Goal: Task Accomplishment & Management: Use online tool/utility

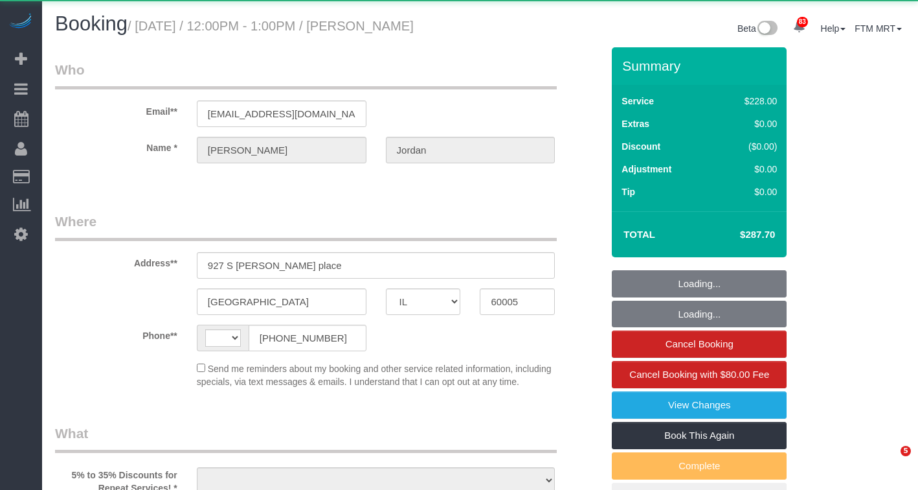
select select "IL"
select select "string:[GEOGRAPHIC_DATA]"
select select "object:811"
select select "512"
select select "4"
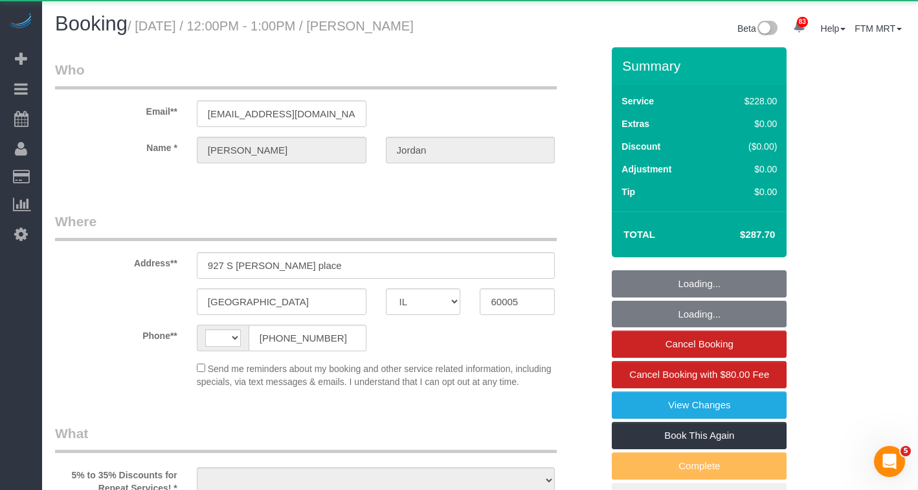
select select "1"
select select "4"
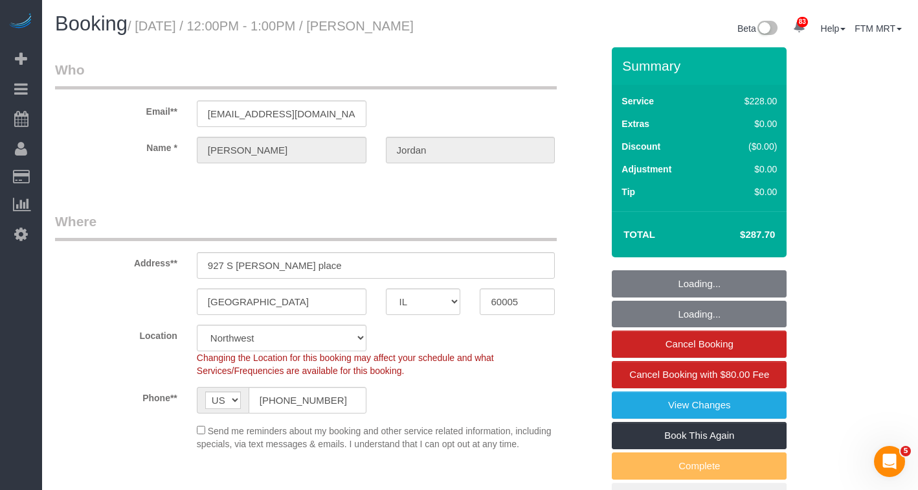
select select "object:1121"
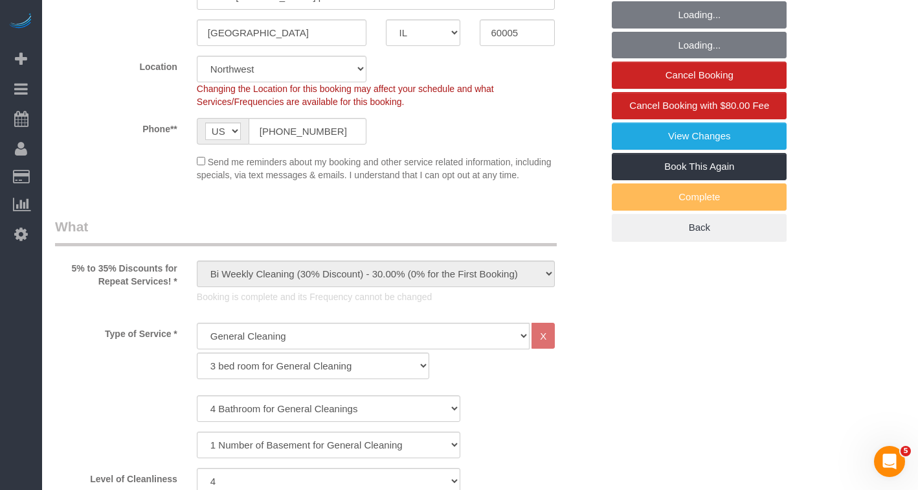
select select "number:1"
select select "number:58"
select select "number:139"
select select "number:105"
select select "4"
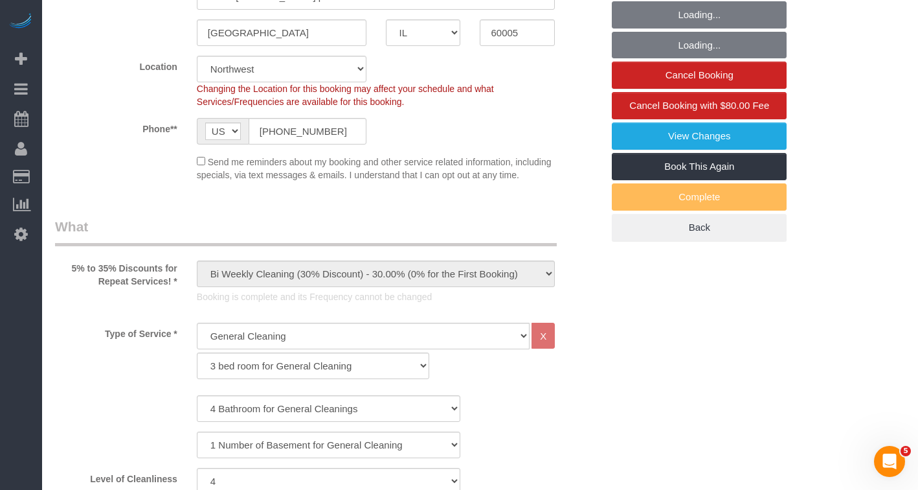
select select "1"
select select "4"
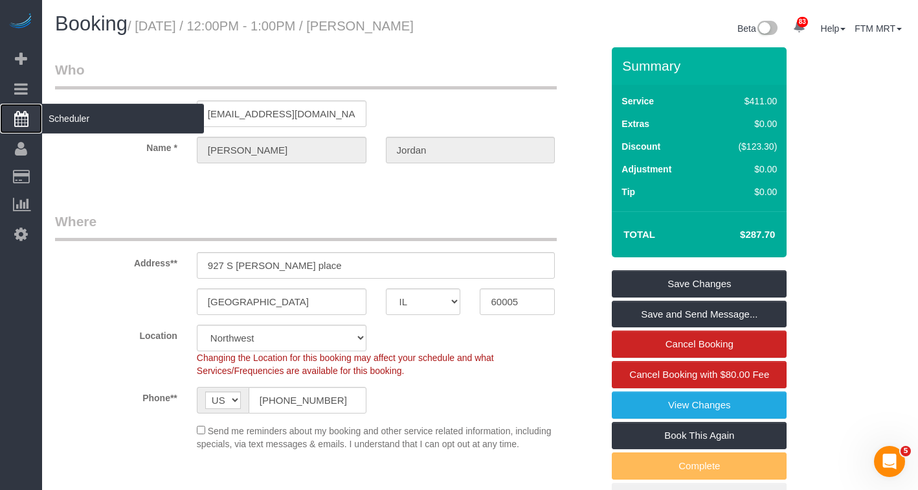
click at [86, 120] on span "Scheduler" at bounding box center [123, 119] width 162 height 30
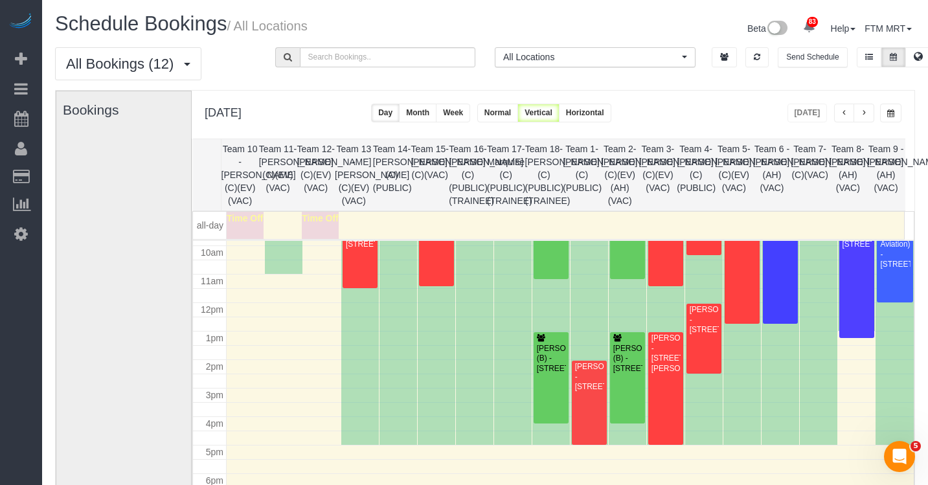
scroll to position [303, 0]
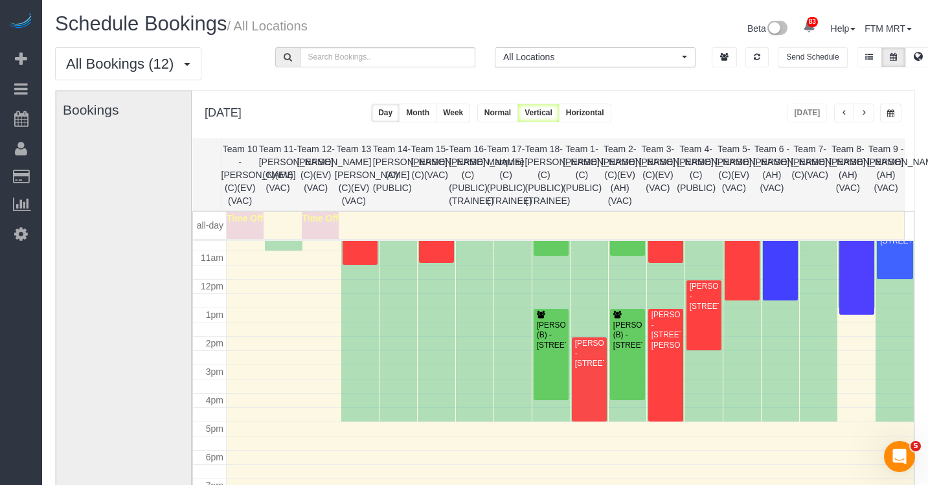
click at [887, 125] on div "[DATE] [DATE] Day Month Week Normal Vertical Horizontal" at bounding box center [553, 115] width 723 height 48
click at [892, 120] on button "button" at bounding box center [890, 113] width 21 height 19
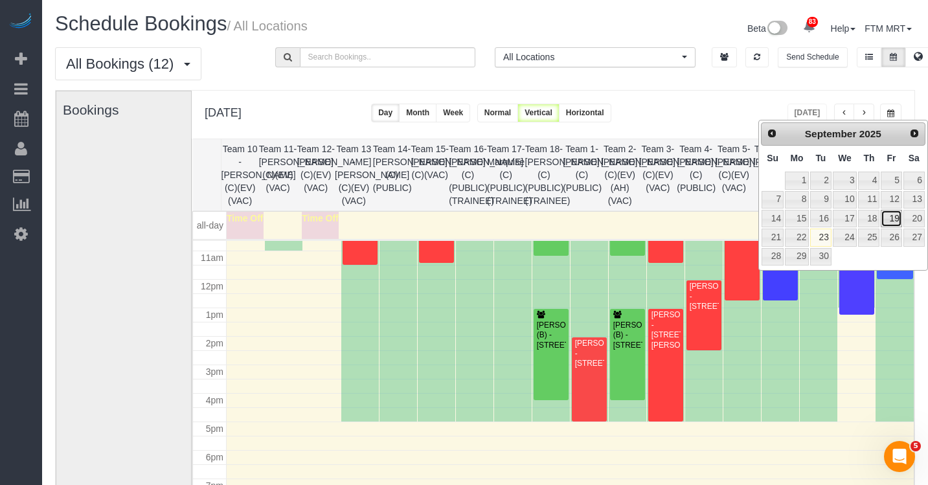
click at [898, 218] on link "19" at bounding box center [891, 218] width 21 height 17
type input "**********"
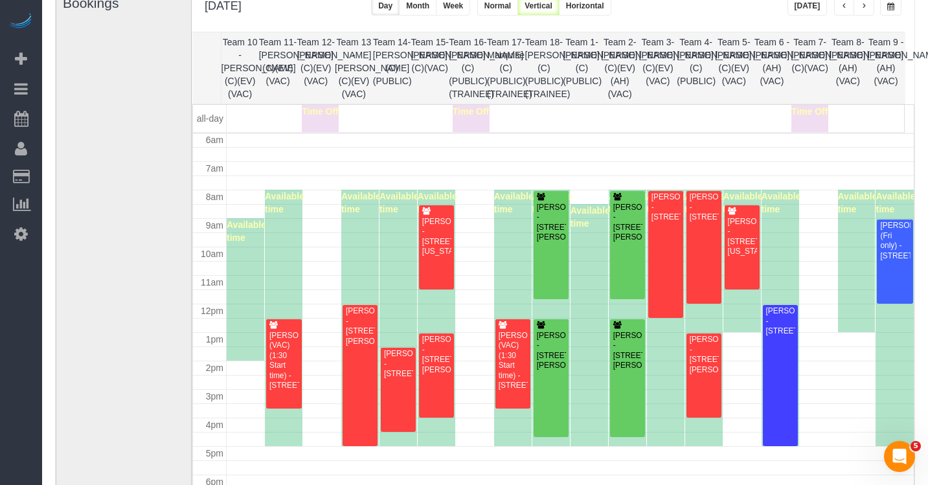
scroll to position [132, 0]
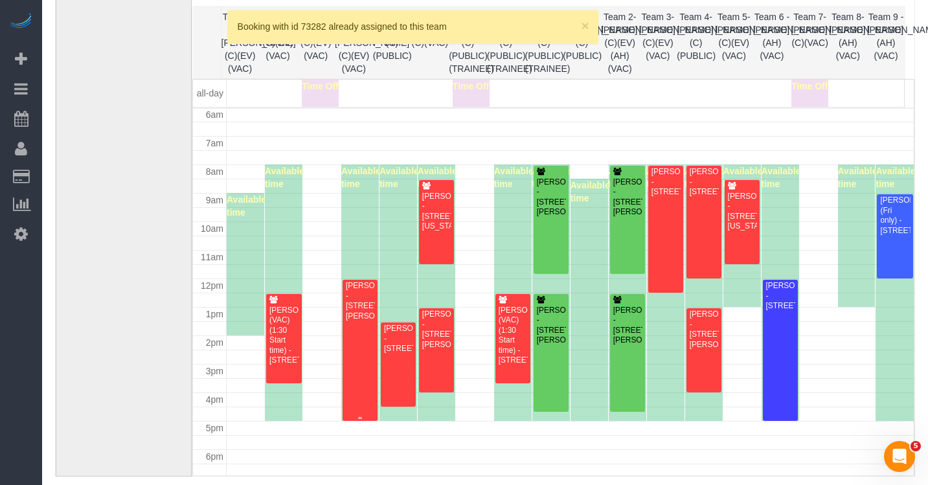
click at [358, 313] on div "[PERSON_NAME] - [STREET_ADDRESS][PERSON_NAME]" at bounding box center [360, 301] width 30 height 40
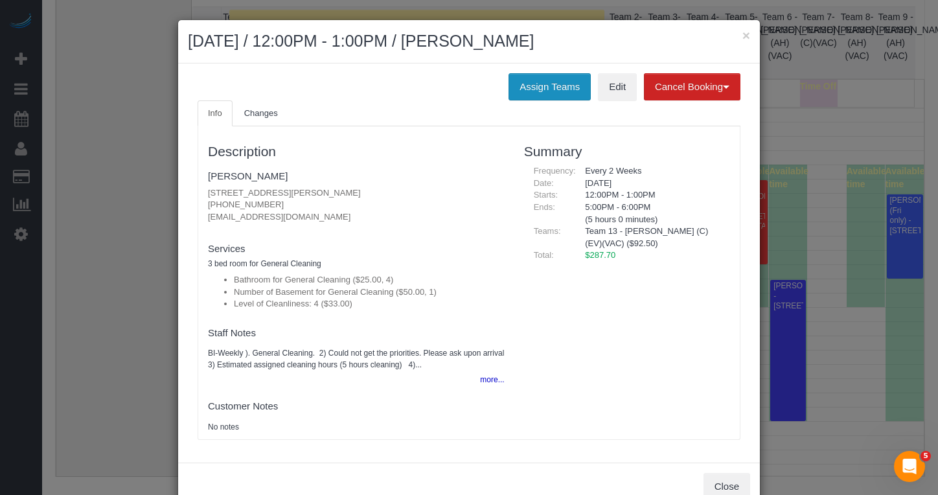
click at [556, 89] on button "Assign Teams" at bounding box center [549, 86] width 82 height 27
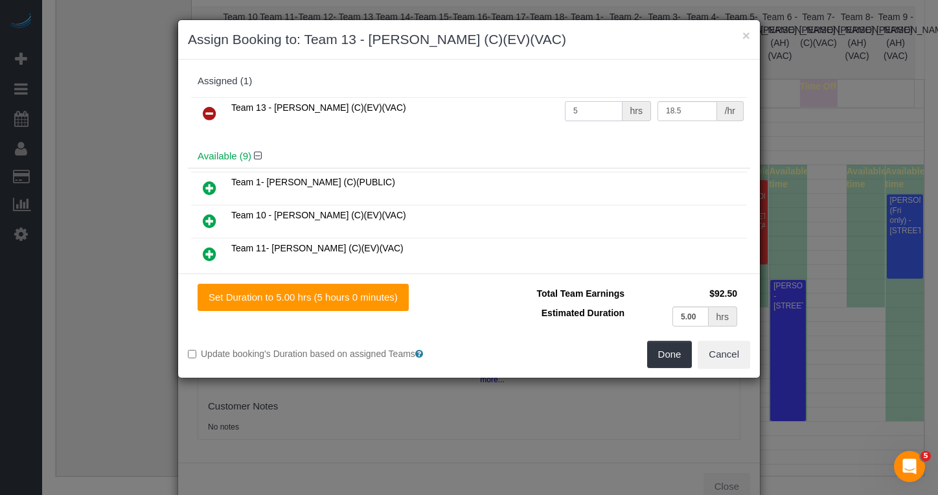
drag, startPoint x: 582, startPoint y: 115, endPoint x: 547, endPoint y: 113, distance: 34.4
click at [547, 113] on tr "Team 13 - [PERSON_NAME] (C)(EV)(VAC) 5 hrs 18.5 /hr" at bounding box center [469, 113] width 556 height 33
type input "4"
drag, startPoint x: 700, startPoint y: 321, endPoint x: 656, endPoint y: 315, distance: 44.4
click at [655, 304] on td "5.00 hrs" at bounding box center [684, 316] width 113 height 27
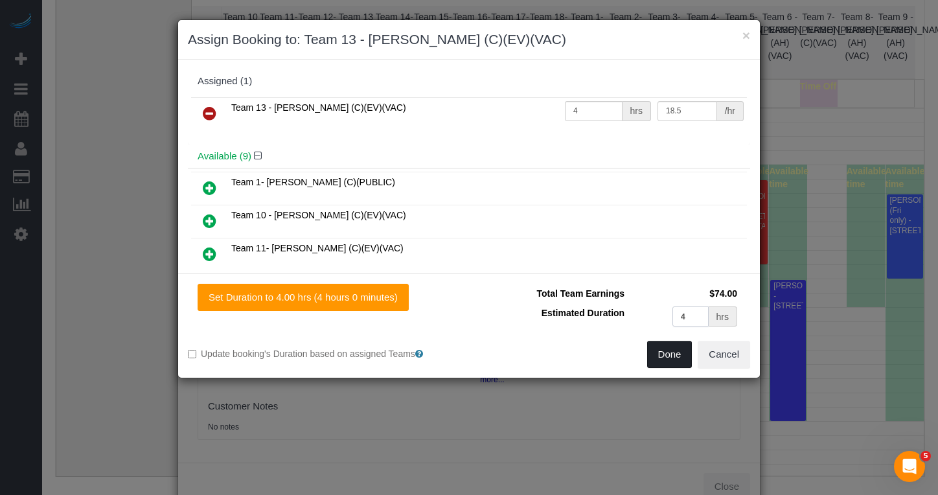
type input "4"
click at [659, 359] on button "Done" at bounding box center [669, 354] width 45 height 27
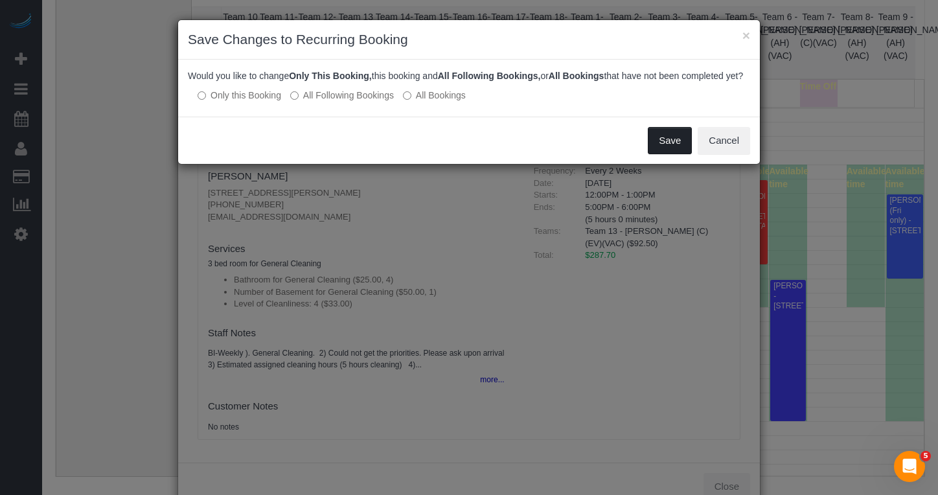
click at [669, 145] on button "Save" at bounding box center [670, 140] width 44 height 27
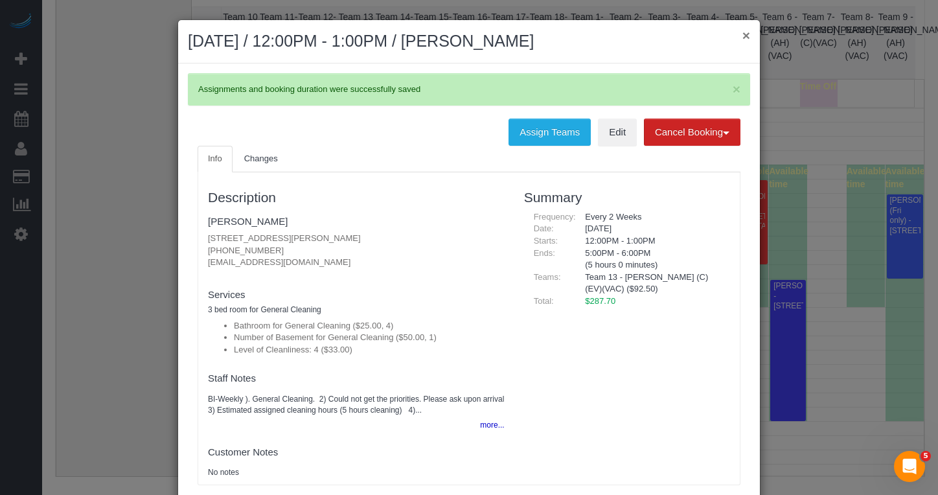
click at [742, 37] on button "×" at bounding box center [746, 35] width 8 height 14
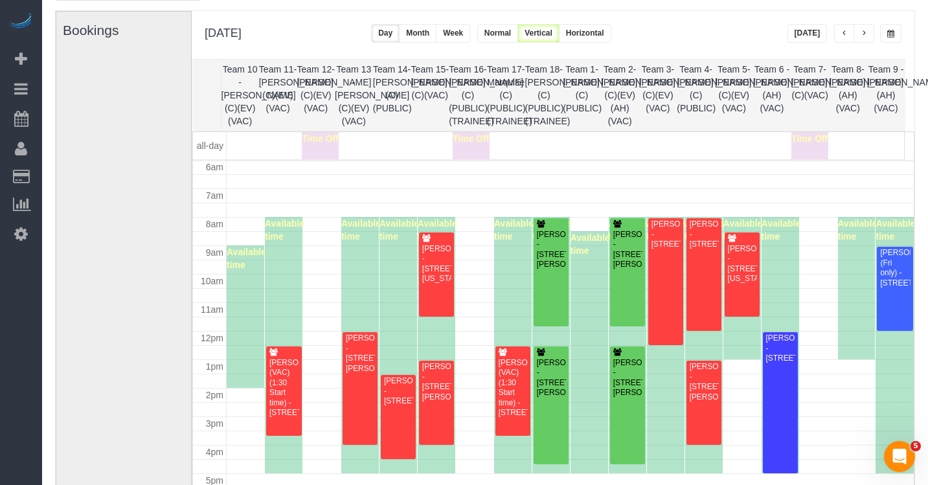
scroll to position [0, 0]
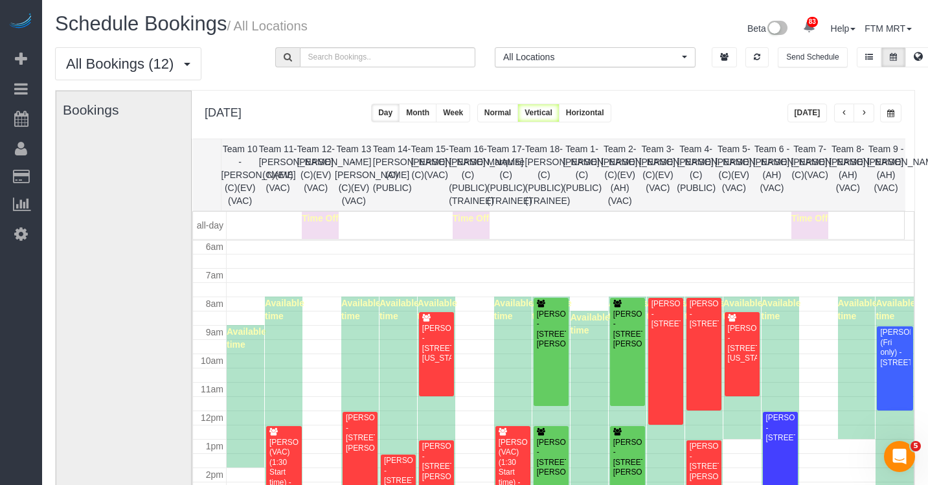
click at [897, 111] on button "button" at bounding box center [890, 113] width 21 height 19
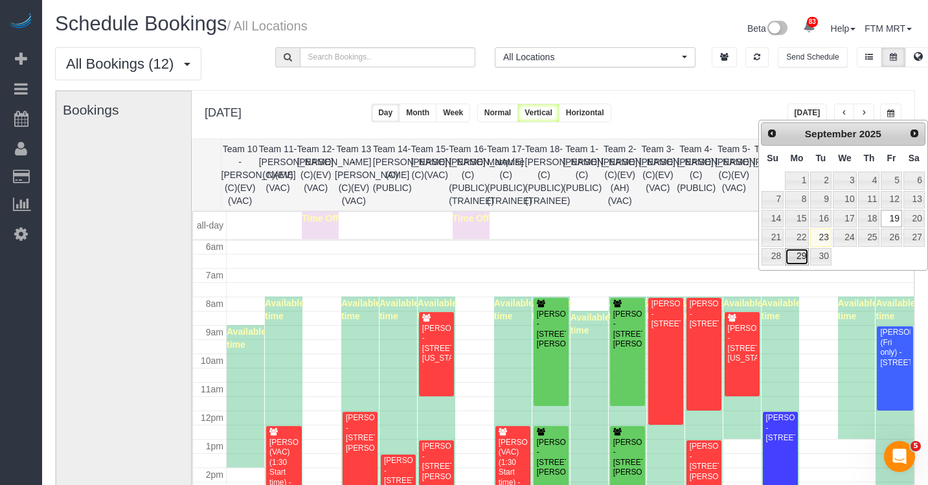
click at [789, 258] on link "29" at bounding box center [797, 256] width 24 height 17
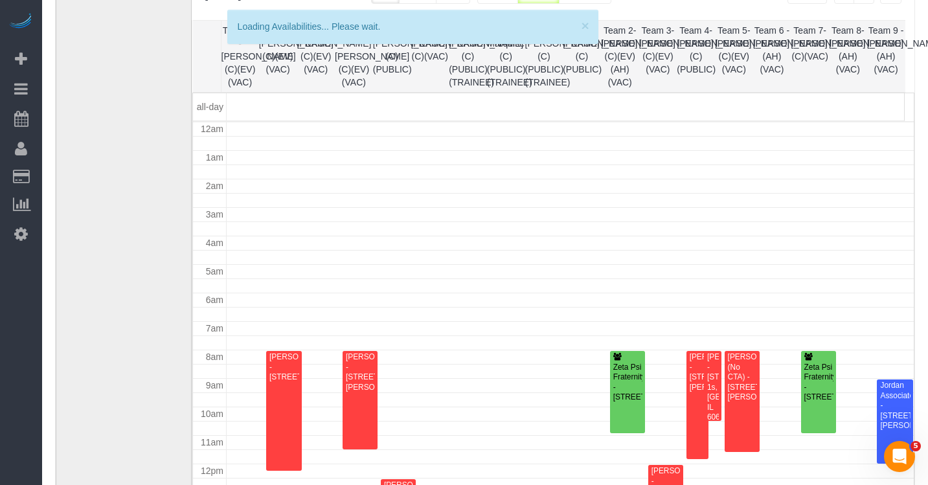
scroll to position [172, 0]
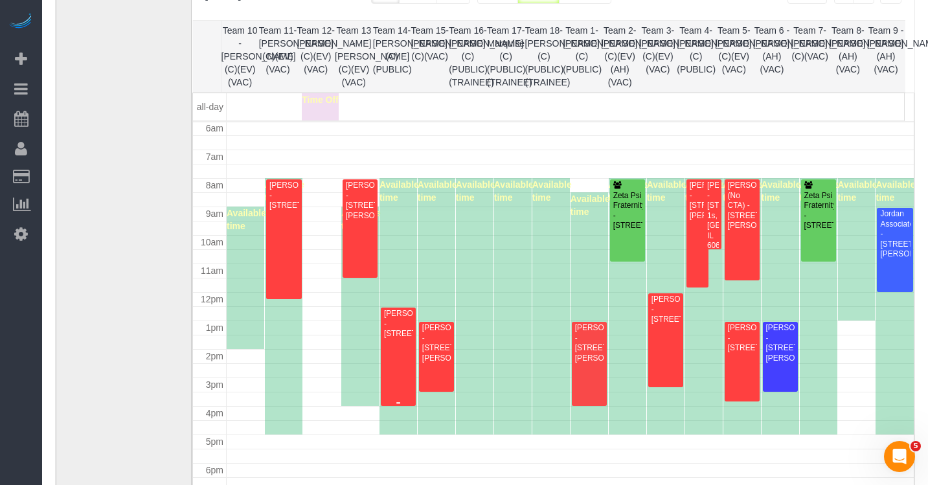
click at [393, 339] on div "[PERSON_NAME] - [STREET_ADDRESS]" at bounding box center [398, 324] width 30 height 30
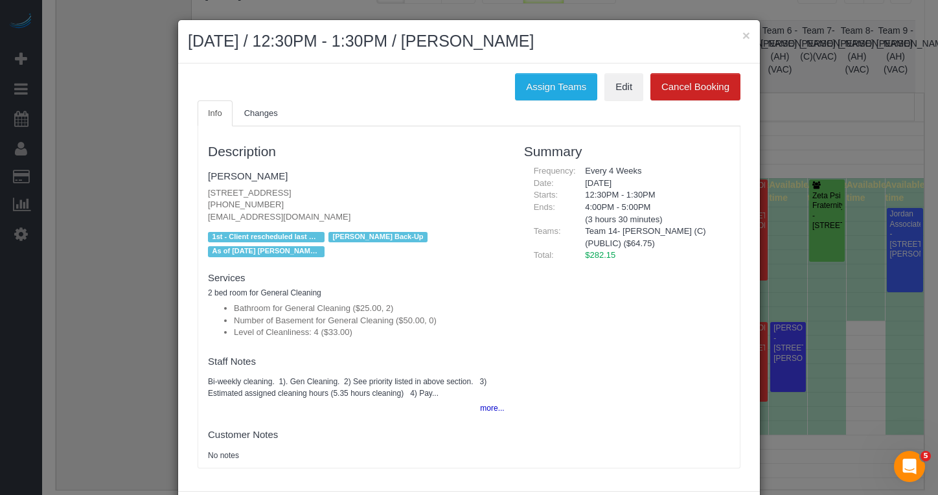
drag, startPoint x: 624, startPoint y: 257, endPoint x: 652, endPoint y: 171, distance: 90.5
click at [558, 165] on li "Total: $282.15" at bounding box center [627, 165] width 206 height 0
click at [742, 38] on button "×" at bounding box center [746, 35] width 8 height 14
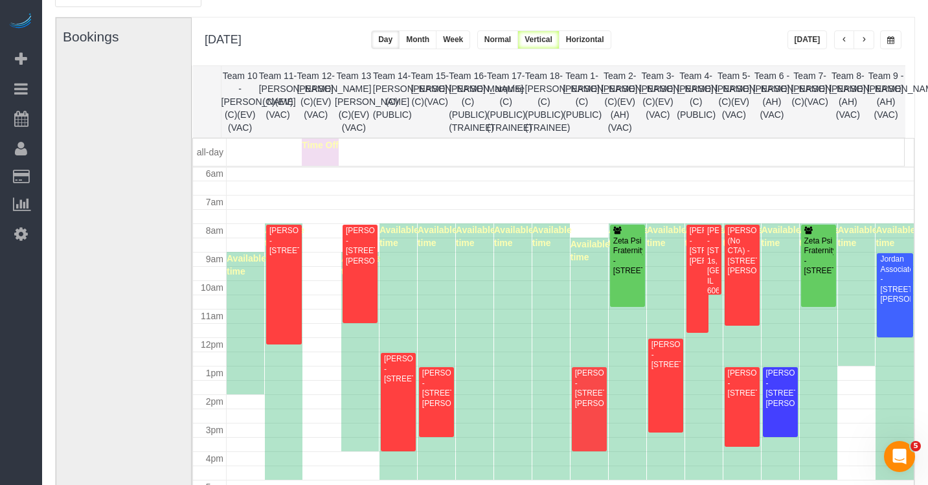
scroll to position [0, 0]
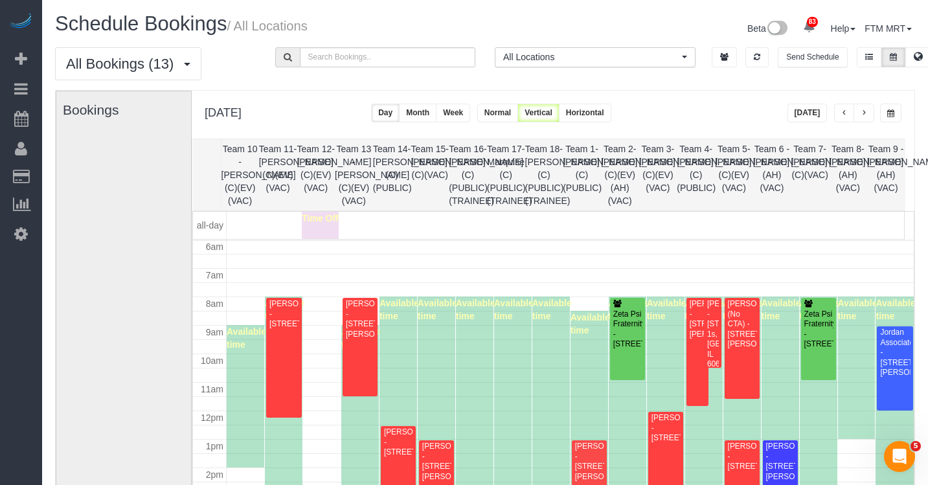
click at [834, 115] on button "button" at bounding box center [844, 113] width 21 height 19
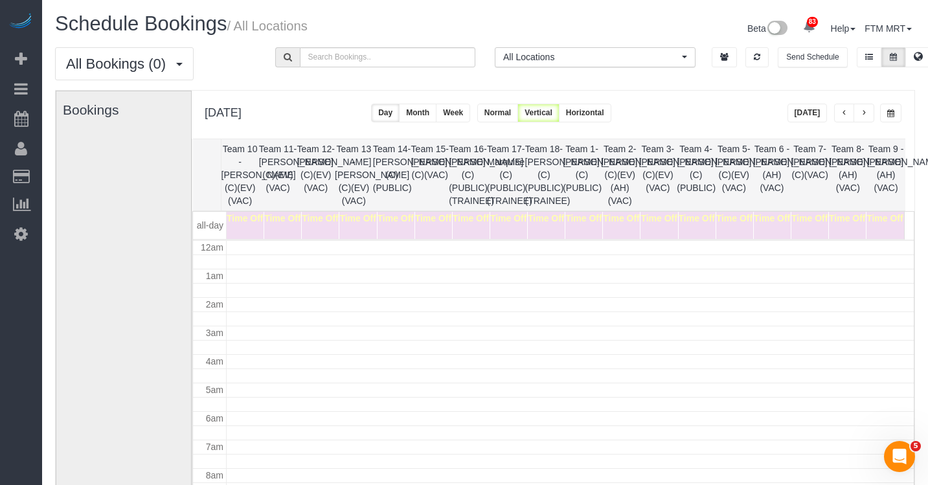
scroll to position [172, 0]
click at [892, 115] on span "button" at bounding box center [890, 113] width 7 height 8
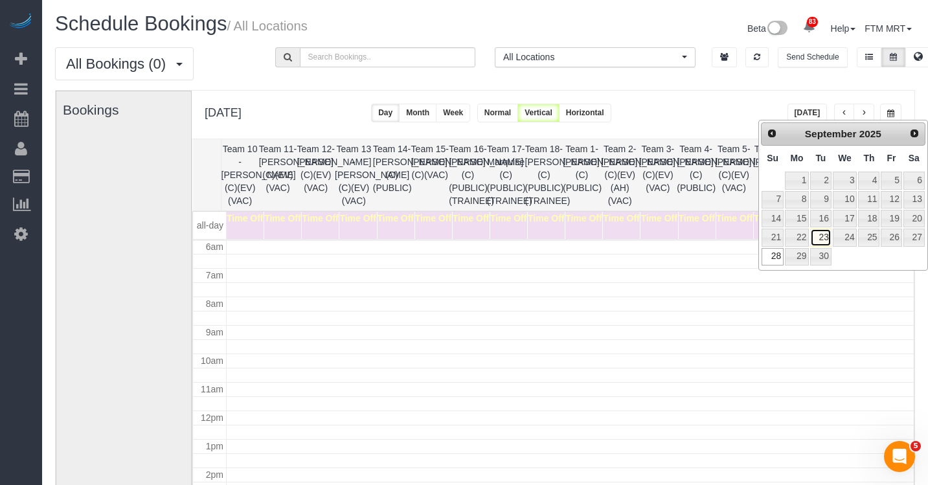
click at [822, 238] on link "23" at bounding box center [820, 237] width 21 height 17
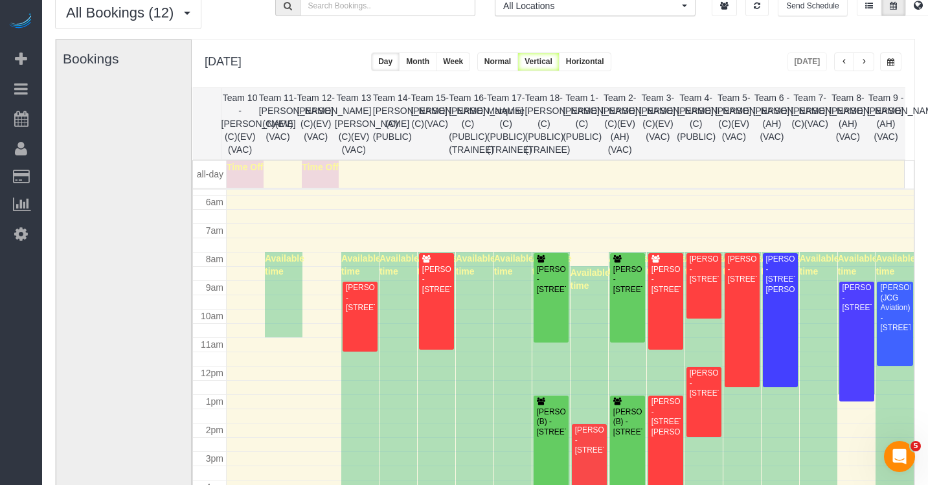
scroll to position [0, 0]
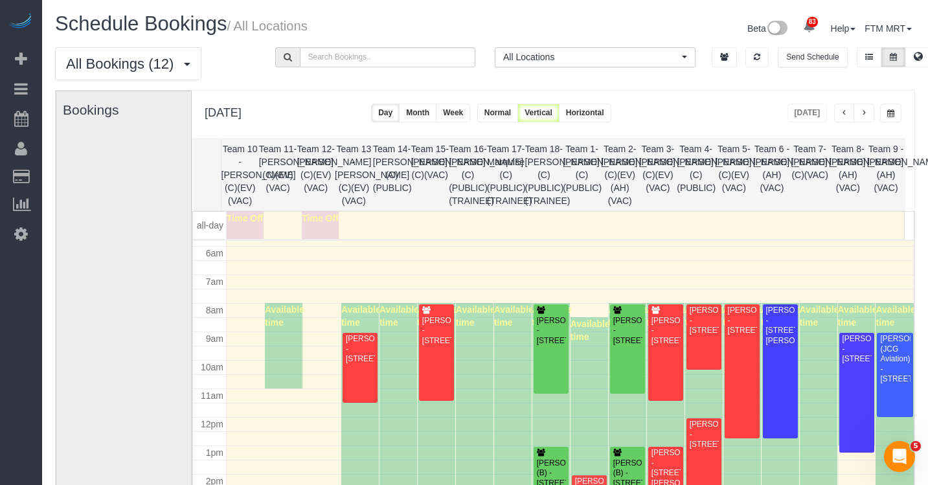
click at [859, 119] on button "button" at bounding box center [864, 113] width 21 height 19
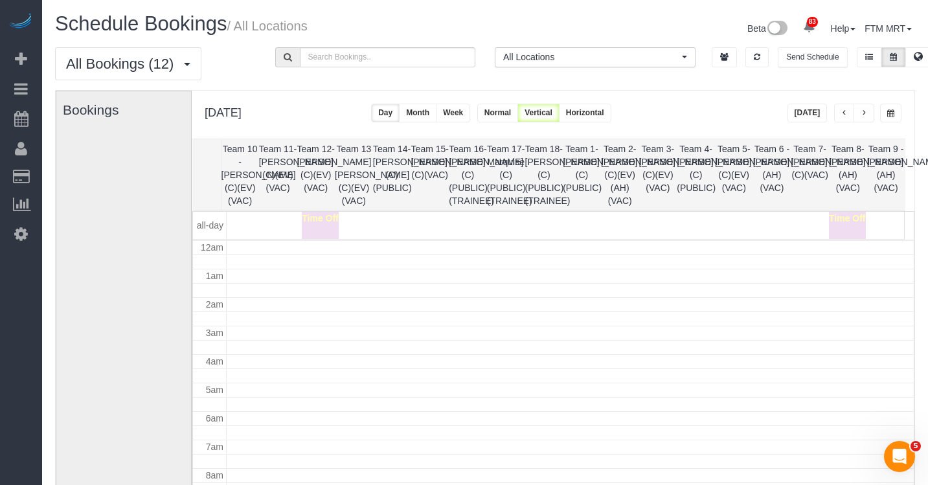
scroll to position [172, 0]
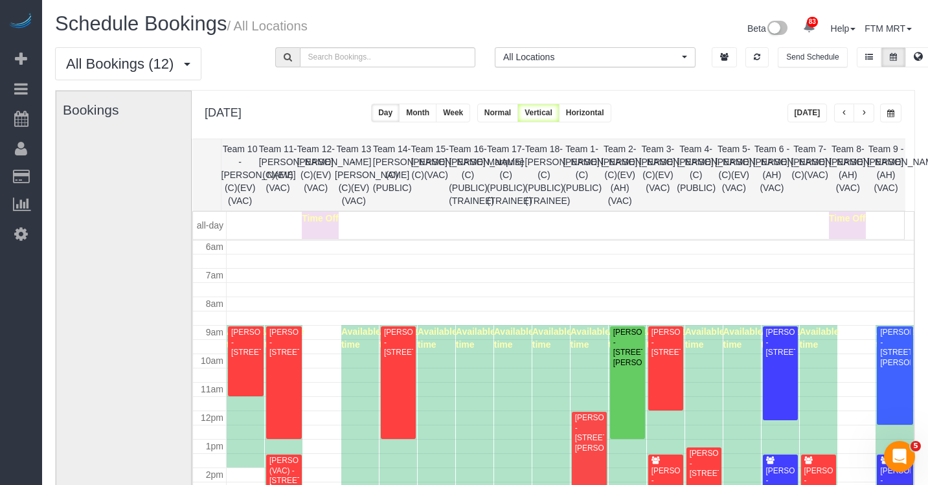
click at [899, 108] on button "button" at bounding box center [890, 113] width 21 height 19
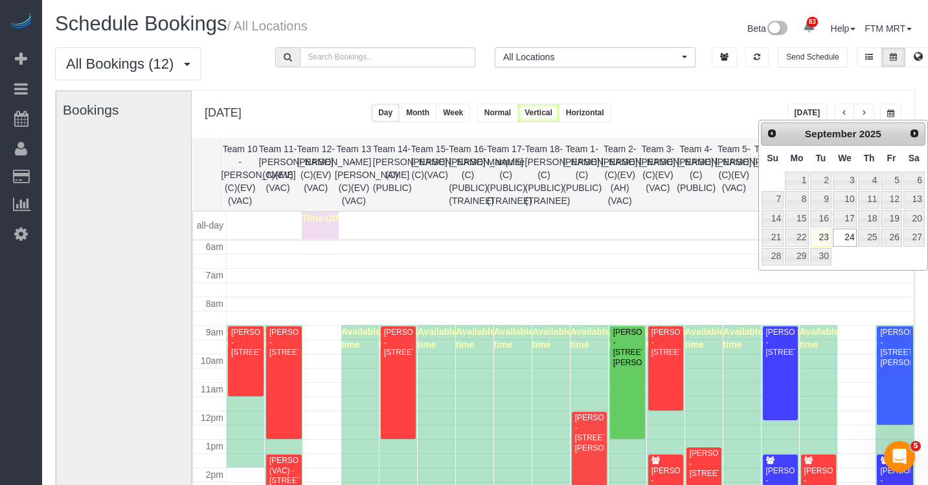
click at [789, 227] on td "15" at bounding box center [796, 218] width 25 height 19
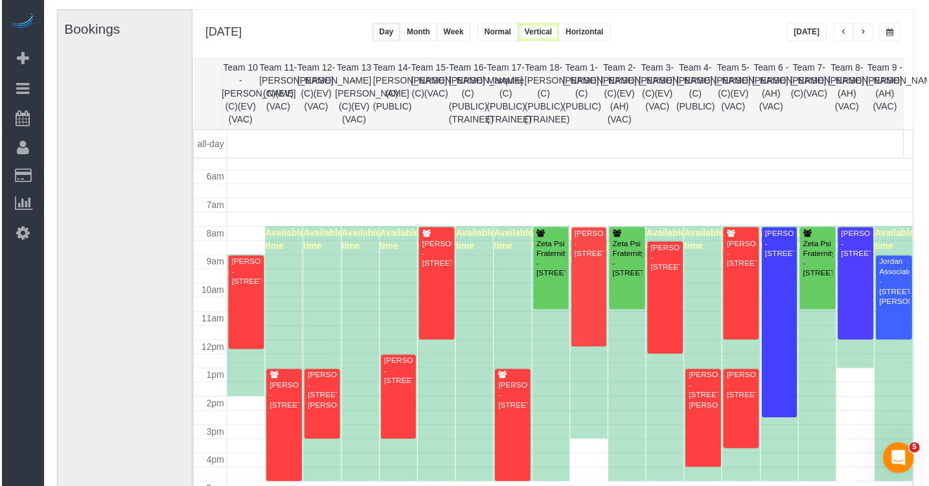
scroll to position [188, 0]
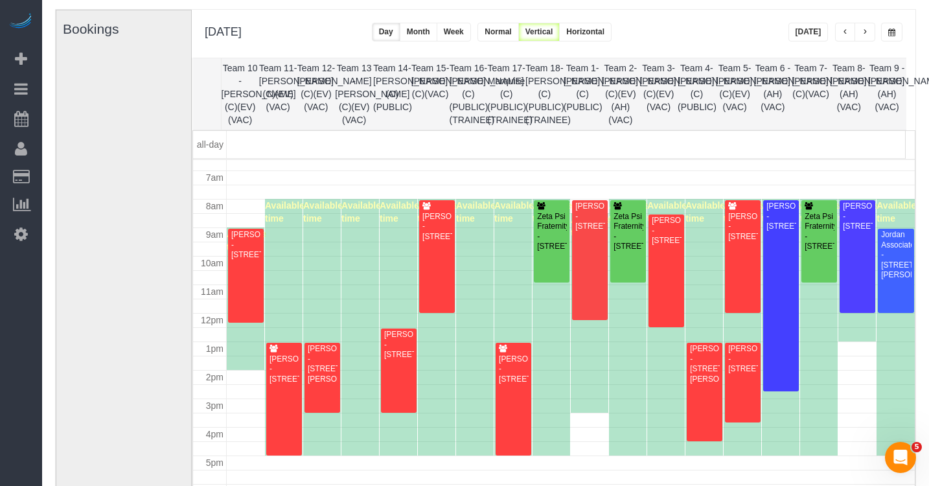
click at [881, 26] on button "button" at bounding box center [891, 32] width 21 height 19
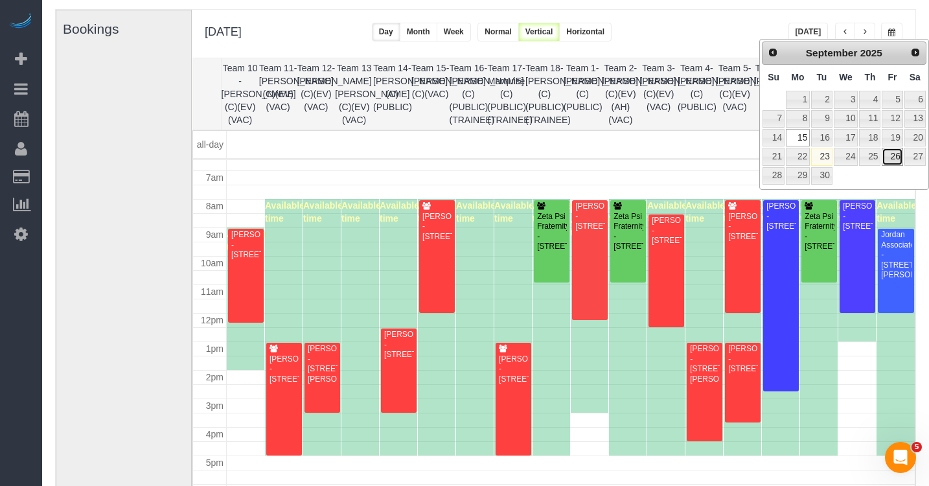
click at [892, 155] on link "26" at bounding box center [891, 156] width 21 height 17
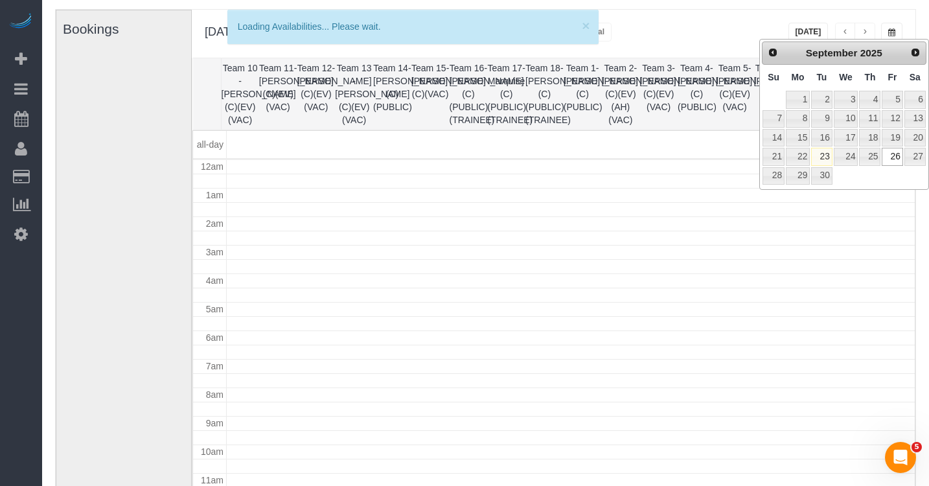
scroll to position [172, 0]
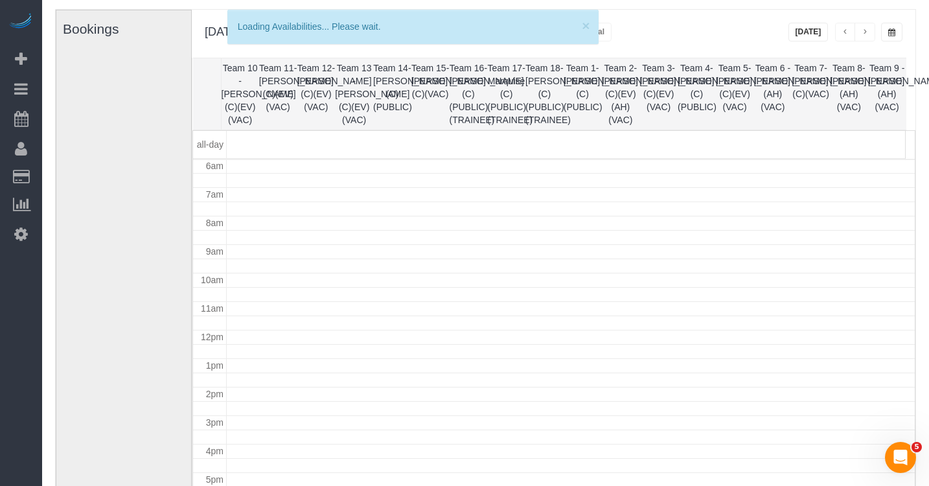
drag, startPoint x: 892, startPoint y: 28, endPoint x: 892, endPoint y: 34, distance: 6.5
click at [892, 28] on span "button" at bounding box center [891, 32] width 7 height 8
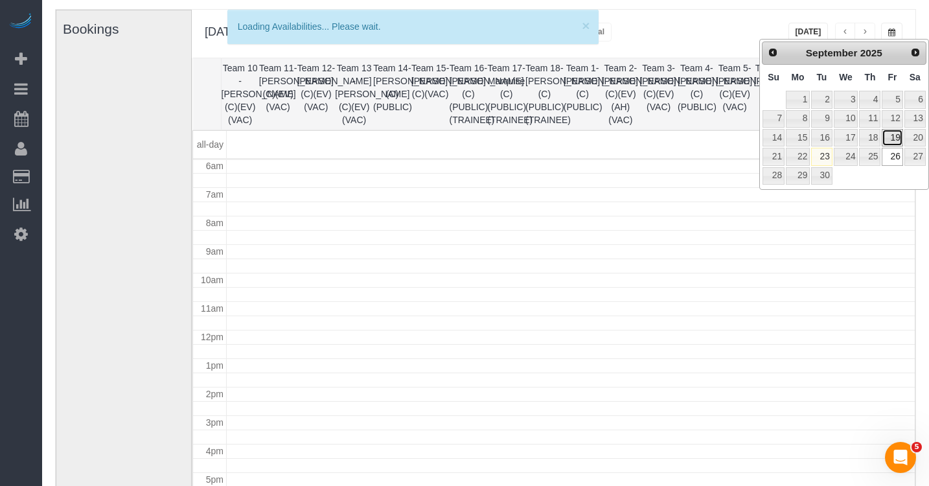
click at [894, 137] on link "19" at bounding box center [891, 137] width 21 height 17
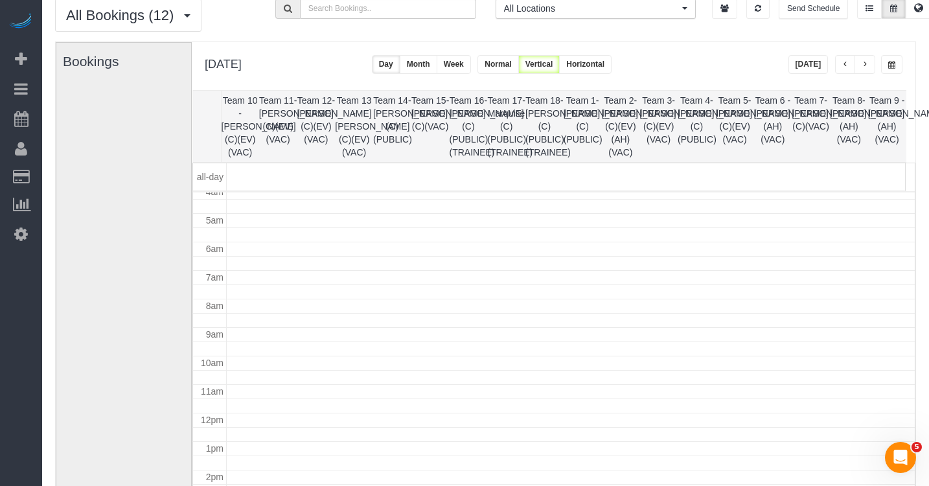
scroll to position [0, 0]
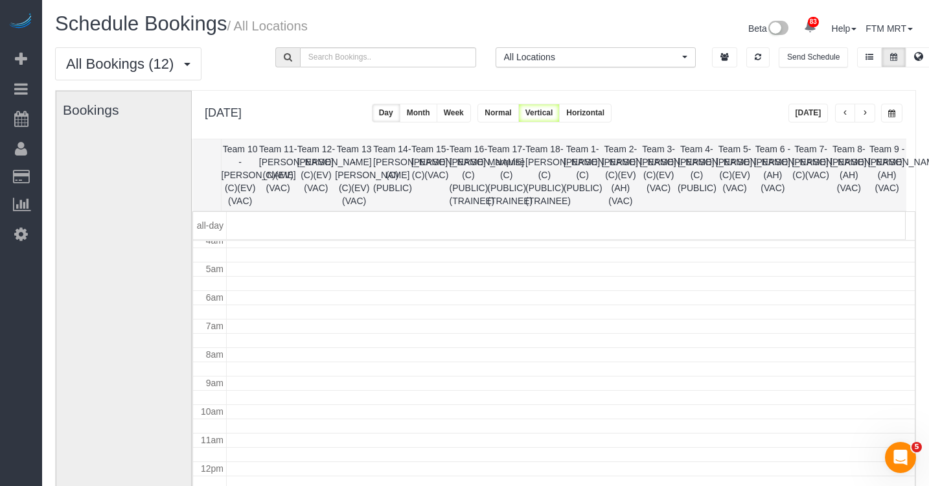
click at [843, 106] on button "button" at bounding box center [845, 113] width 21 height 19
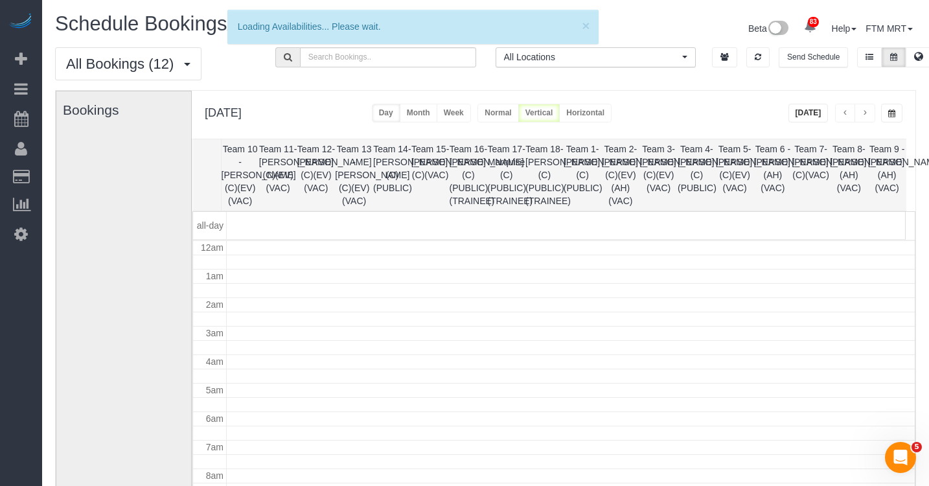
scroll to position [172, 0]
click at [876, 110] on div "**********" at bounding box center [845, 113] width 115 height 19
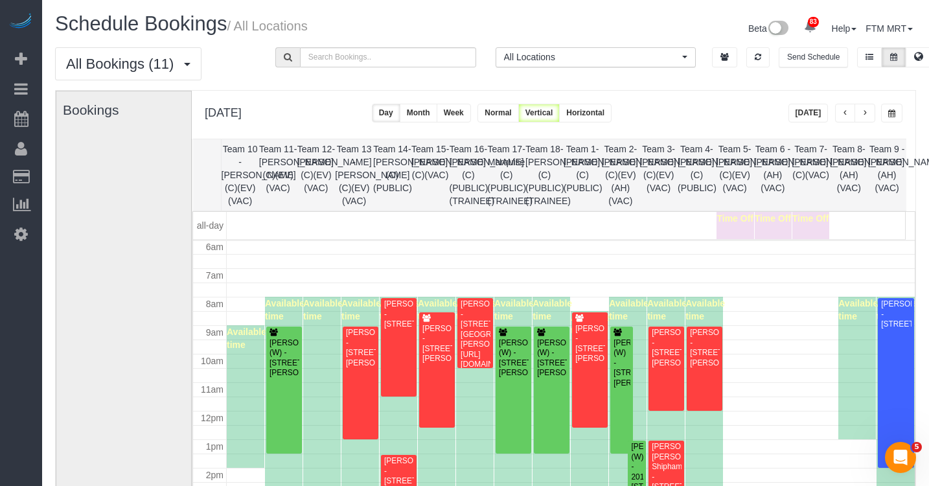
click at [861, 113] on span "button" at bounding box center [864, 113] width 6 height 8
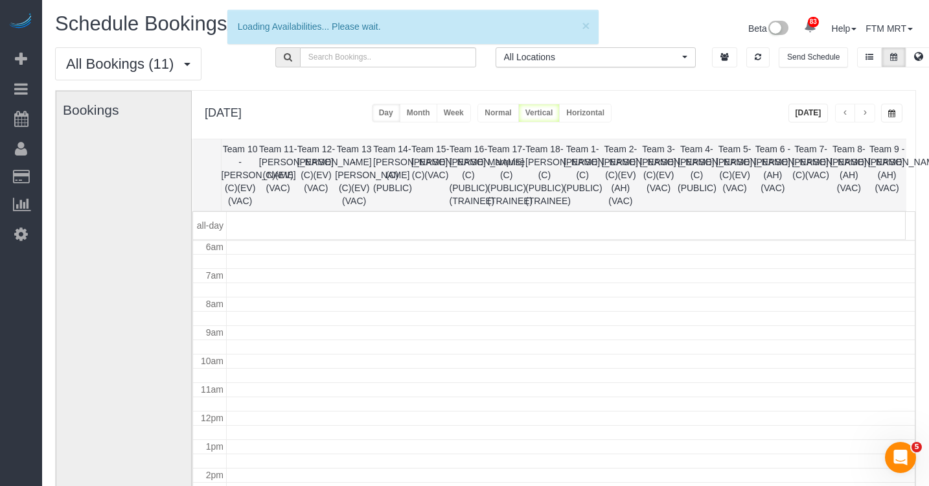
click at [894, 115] on span "button" at bounding box center [891, 113] width 7 height 8
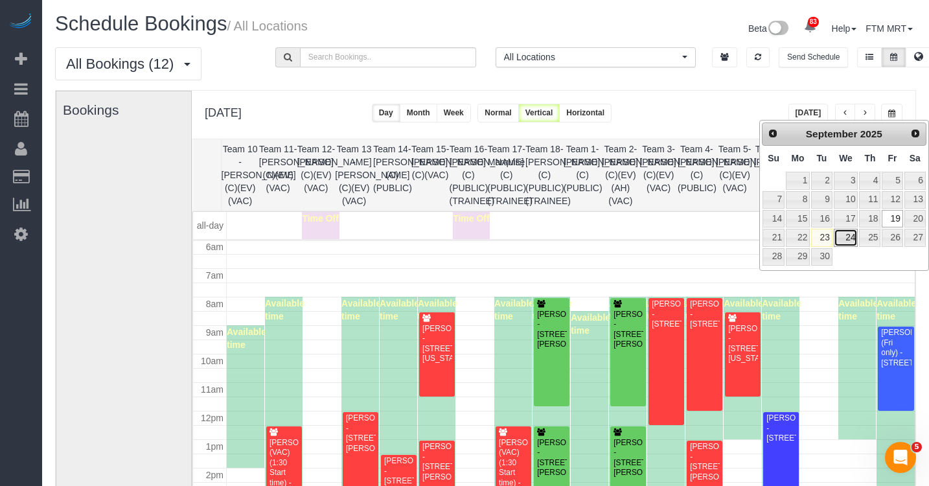
click at [846, 233] on link "24" at bounding box center [846, 237] width 25 height 17
type input "**********"
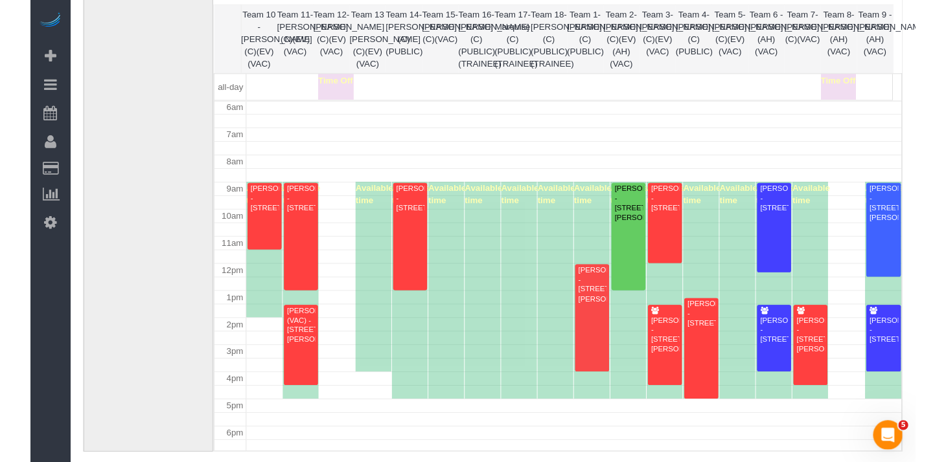
scroll to position [106, 0]
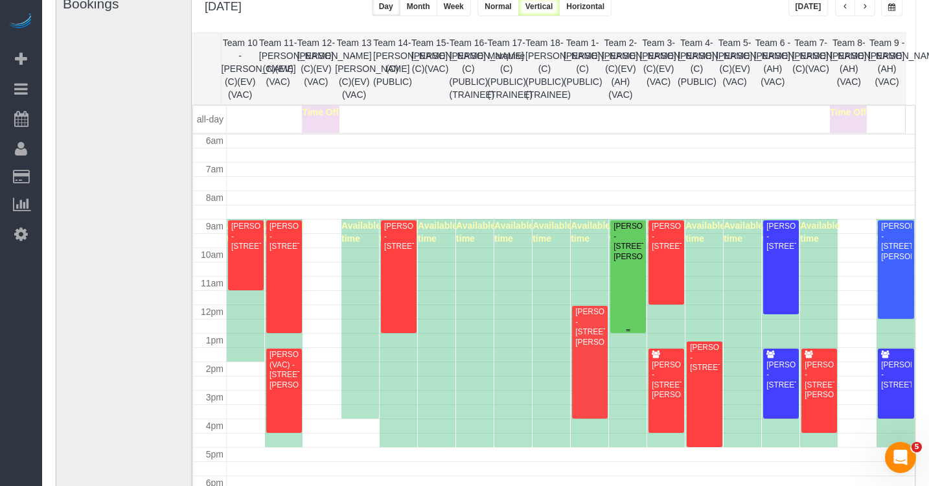
click at [635, 233] on div "[PERSON_NAME] - [STREET_ADDRESS][PERSON_NAME]" at bounding box center [628, 241] width 30 height 40
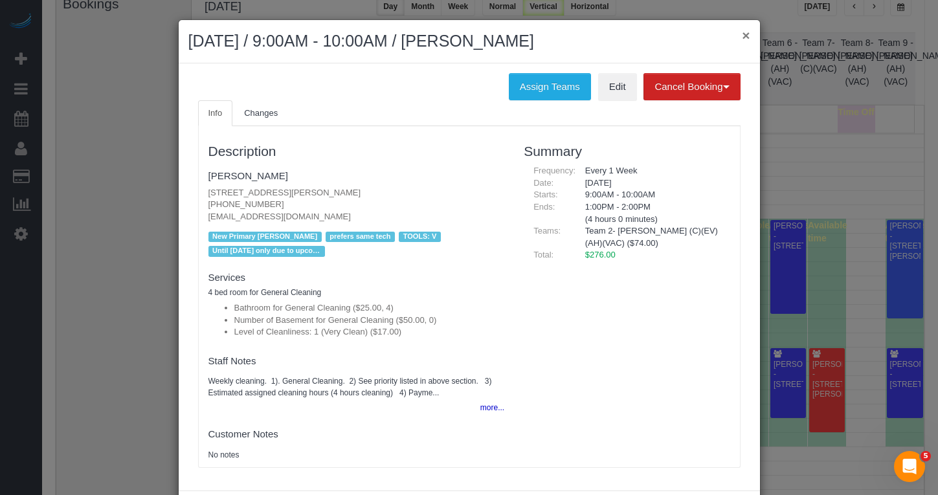
click at [742, 30] on button "×" at bounding box center [746, 35] width 8 height 14
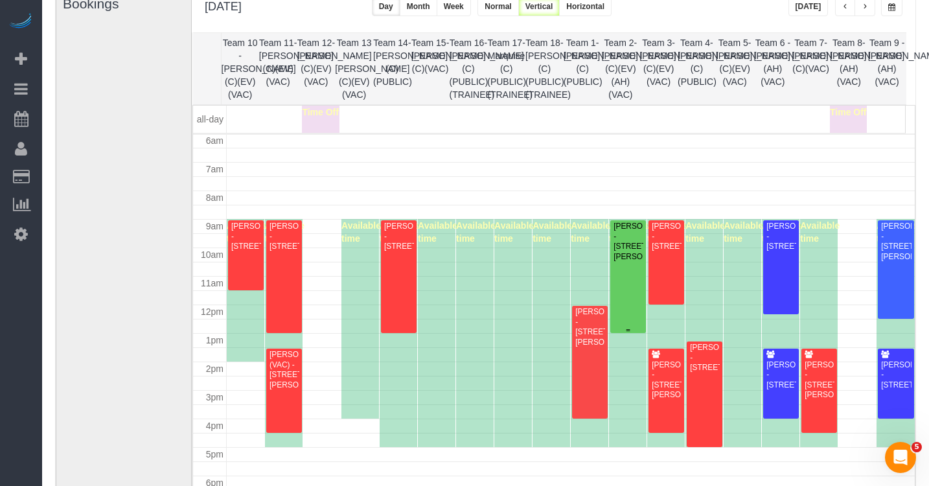
click at [633, 248] on div "[PERSON_NAME] - [STREET_ADDRESS][PERSON_NAME]" at bounding box center [628, 241] width 30 height 40
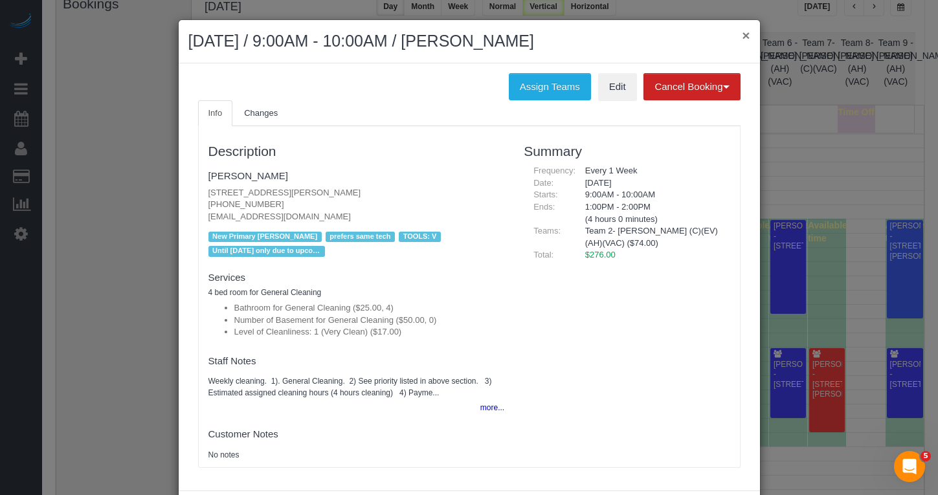
click at [742, 36] on button "×" at bounding box center [746, 35] width 8 height 14
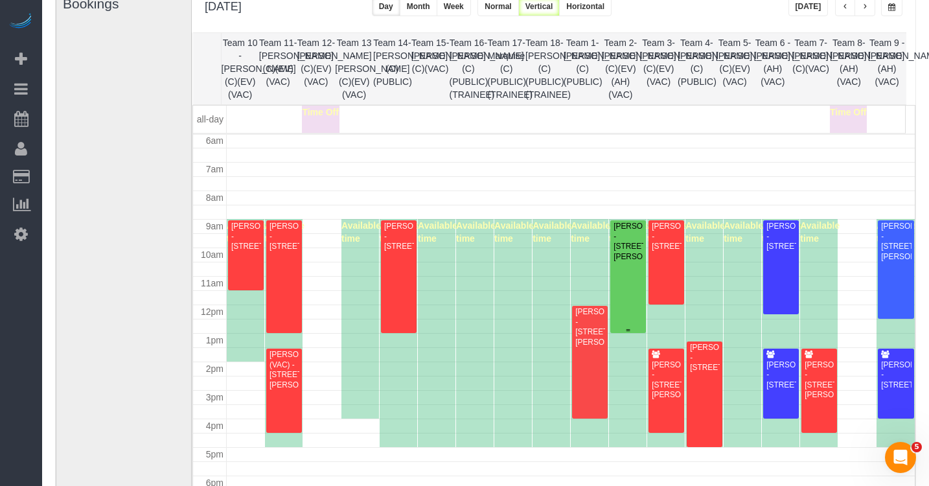
click at [631, 248] on div "[PERSON_NAME] - [STREET_ADDRESS][PERSON_NAME]" at bounding box center [628, 241] width 30 height 40
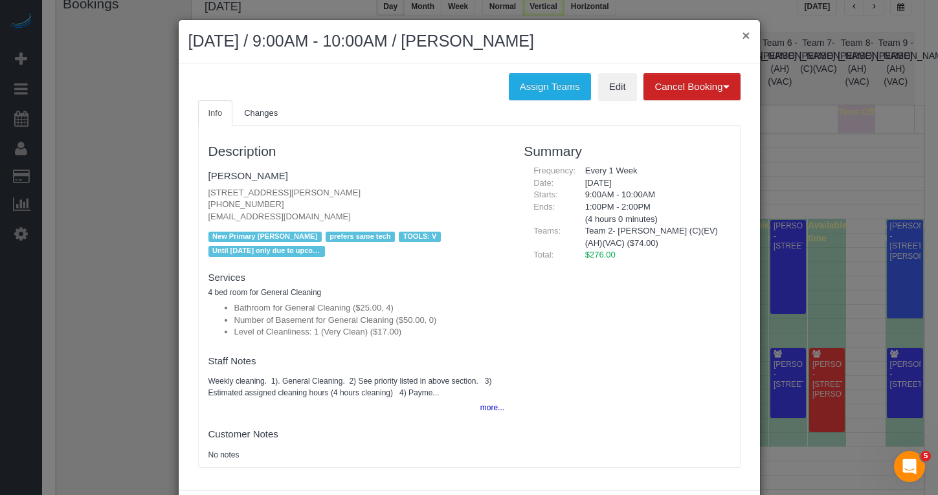
click at [738, 37] on div "× [DATE] / 9:00AM - 10:00AM / [PERSON_NAME]" at bounding box center [470, 41] width 582 height 43
click at [742, 38] on button "×" at bounding box center [746, 35] width 8 height 14
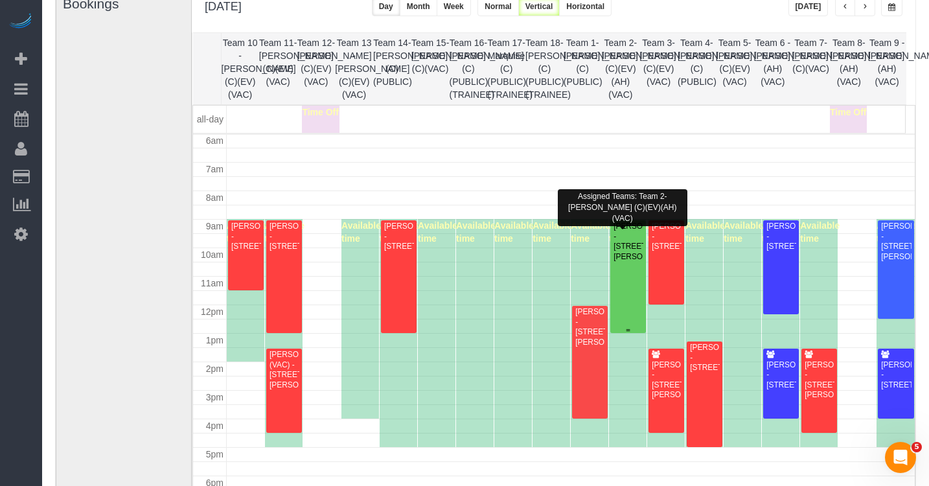
click at [635, 231] on div "[PERSON_NAME] - [STREET_ADDRESS][PERSON_NAME]" at bounding box center [628, 241] width 30 height 40
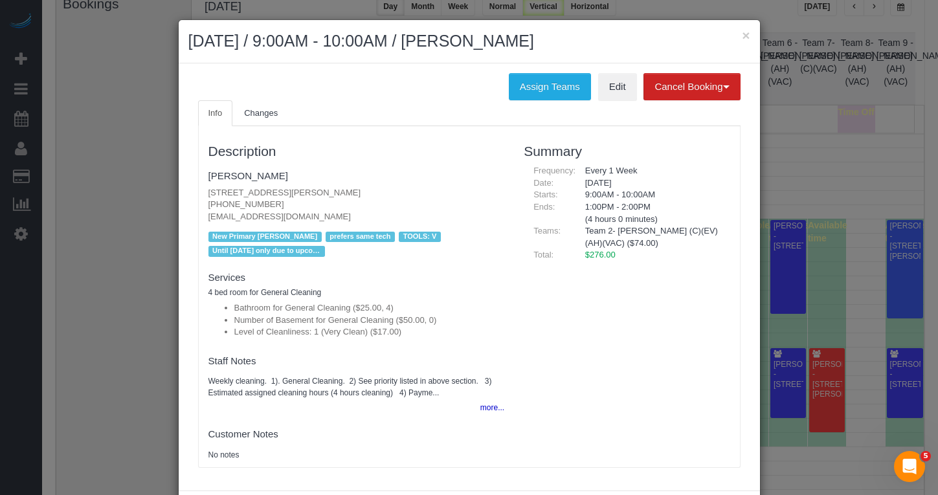
click at [746, 36] on div "× [DATE] / 9:00AM - 10:00AM / [PERSON_NAME]" at bounding box center [470, 41] width 582 height 43
click at [744, 34] on button "×" at bounding box center [746, 35] width 8 height 14
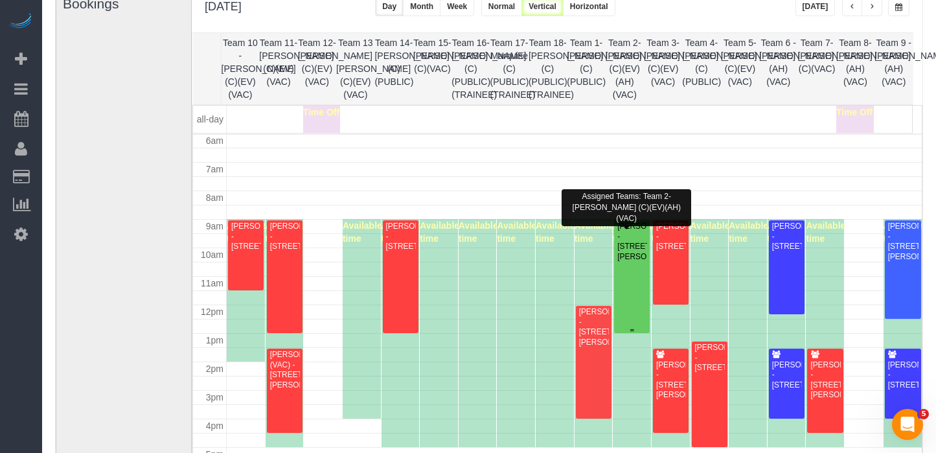
click at [632, 258] on div "[PERSON_NAME] - [STREET_ADDRESS][PERSON_NAME]" at bounding box center [632, 241] width 30 height 40
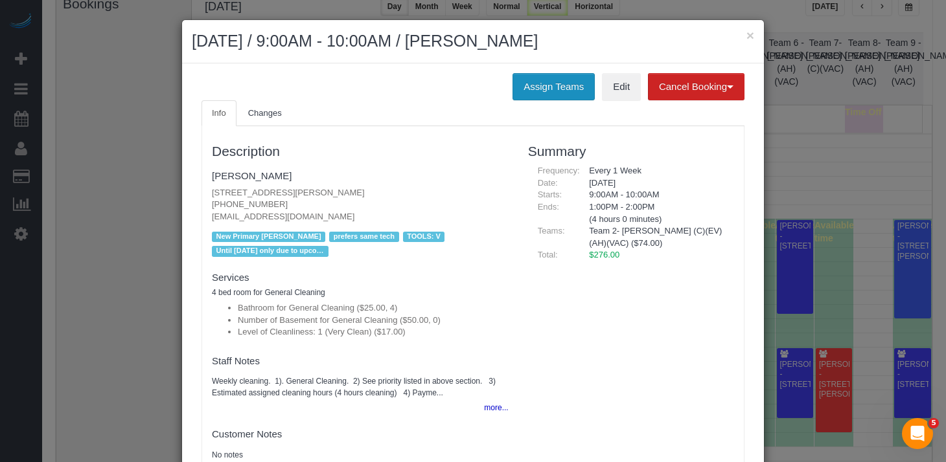
click at [572, 86] on button "Assign Teams" at bounding box center [553, 86] width 82 height 27
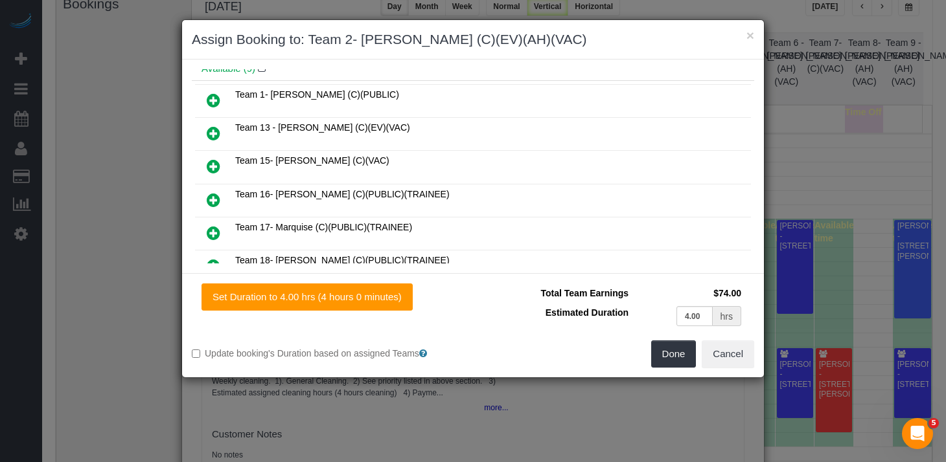
scroll to position [152, 0]
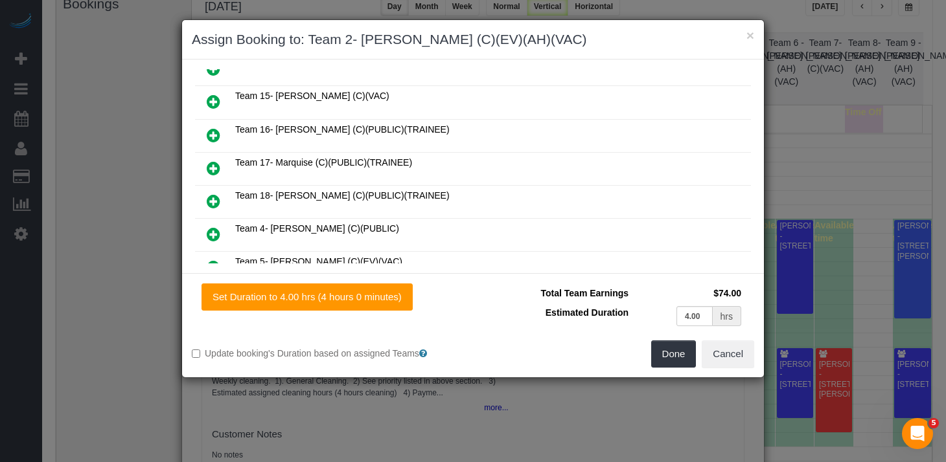
click at [227, 191] on link at bounding box center [213, 202] width 30 height 26
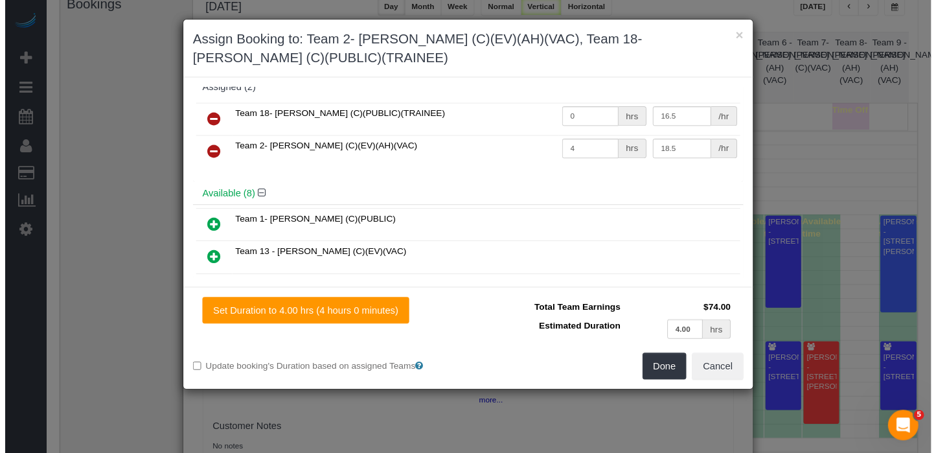
scroll to position [0, 0]
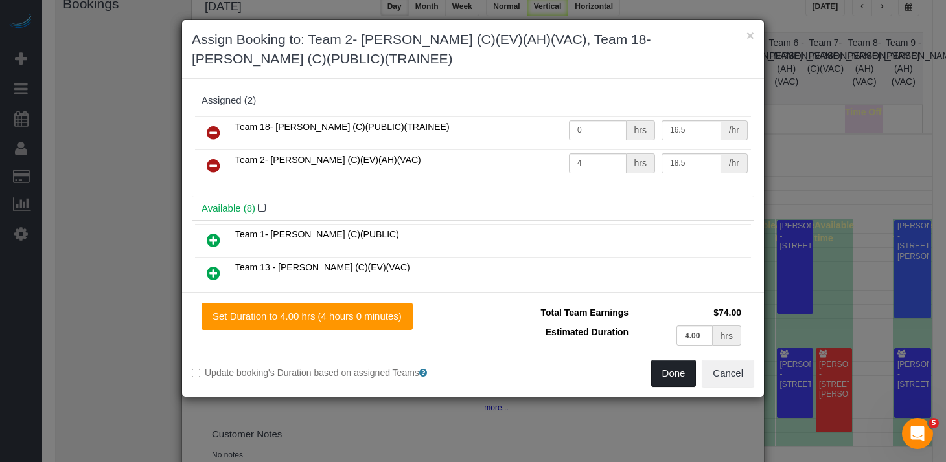
click at [664, 372] on button "Done" at bounding box center [673, 373] width 45 height 27
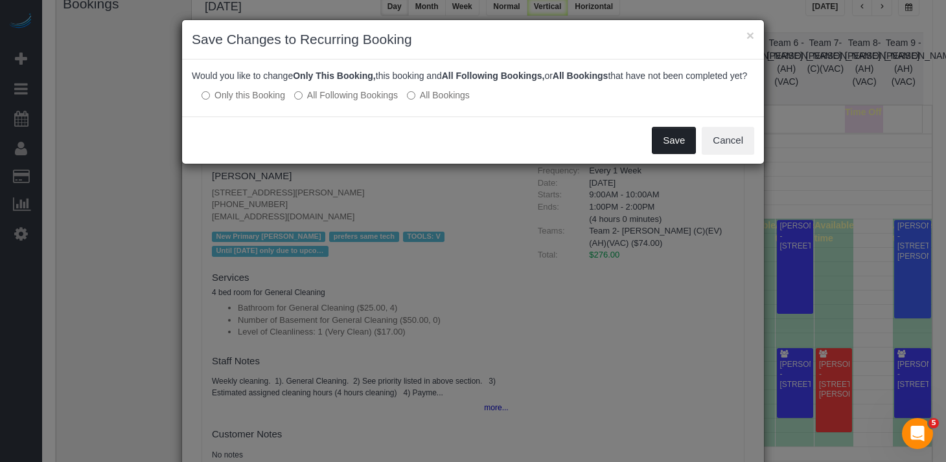
click at [670, 149] on button "Save" at bounding box center [674, 140] width 44 height 27
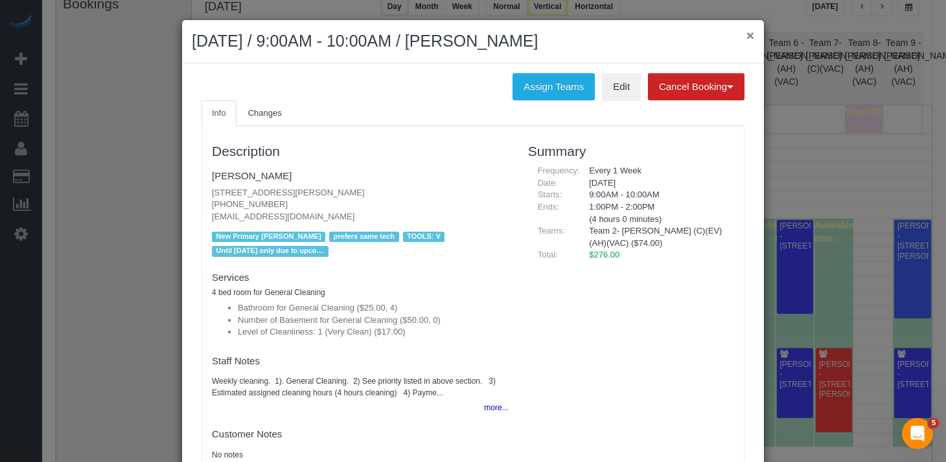
click at [747, 36] on button "×" at bounding box center [750, 35] width 8 height 14
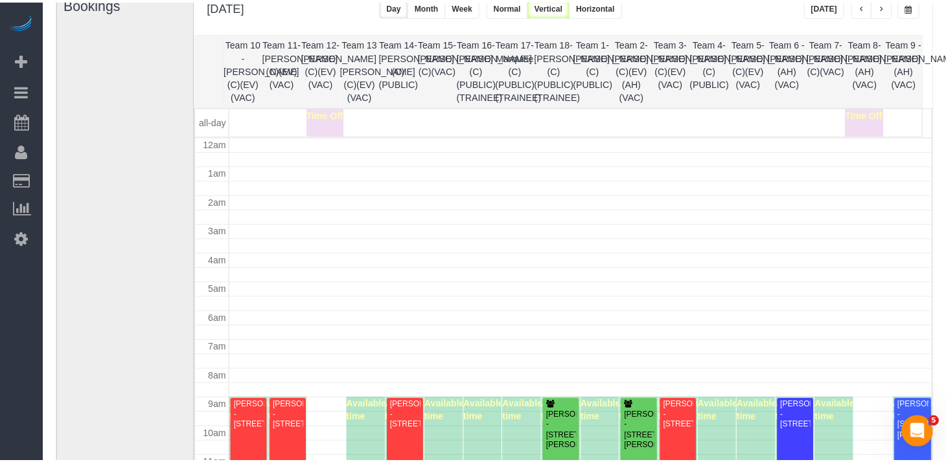
scroll to position [172, 0]
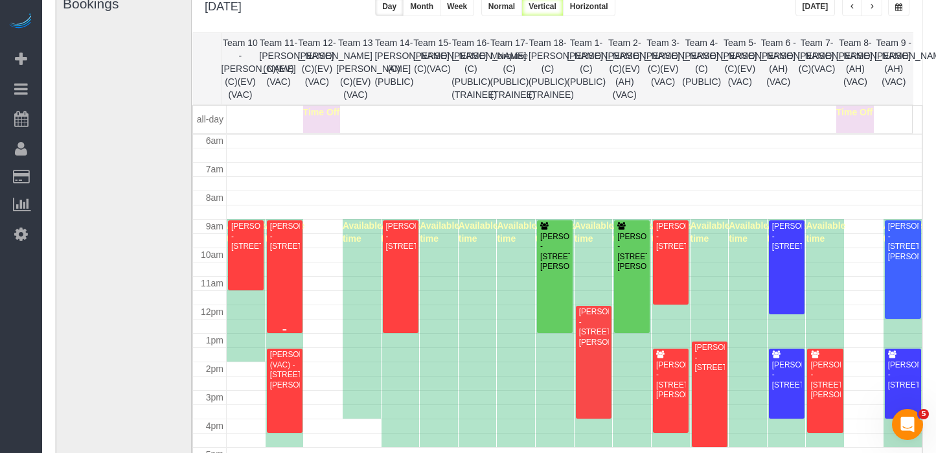
click at [294, 251] on div "[PERSON_NAME] - [STREET_ADDRESS]" at bounding box center [284, 236] width 30 height 30
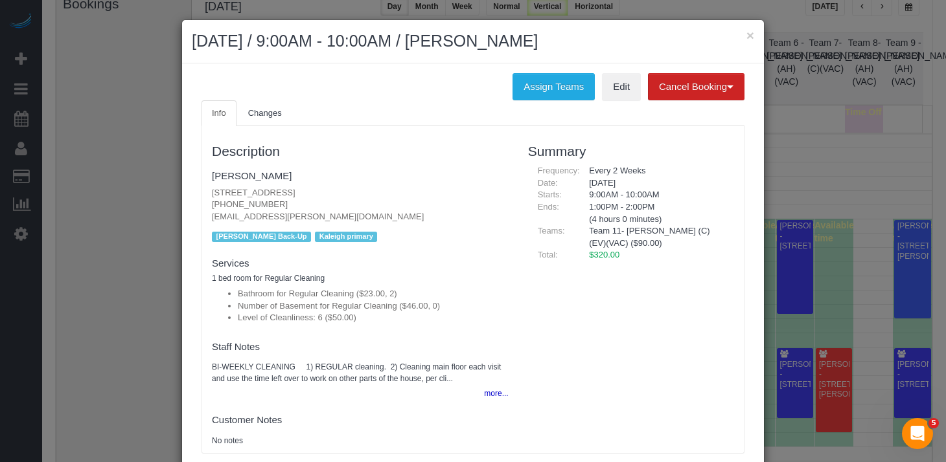
click at [288, 253] on fieldset "Services 1 bed room for Regular Cleaning Bathroom for Regular Cleaning ($23.00,…" at bounding box center [360, 291] width 297 height 77
click at [543, 89] on button "Assign Teams" at bounding box center [553, 86] width 82 height 27
click at [555, 86] on button "Assign Teams" at bounding box center [553, 86] width 82 height 27
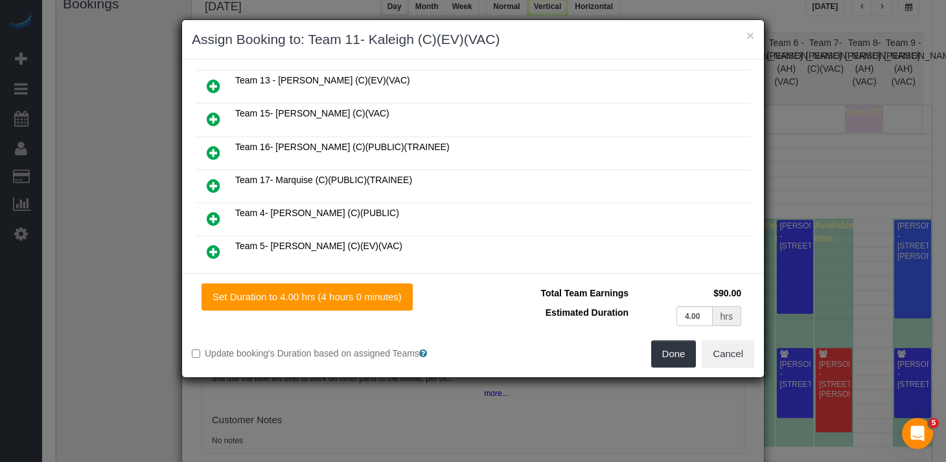
click at [218, 178] on icon at bounding box center [214, 186] width 14 height 16
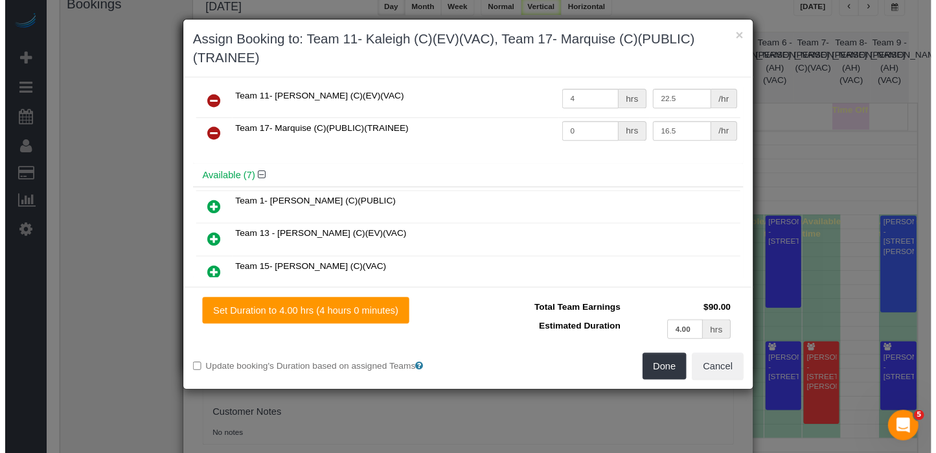
scroll to position [0, 0]
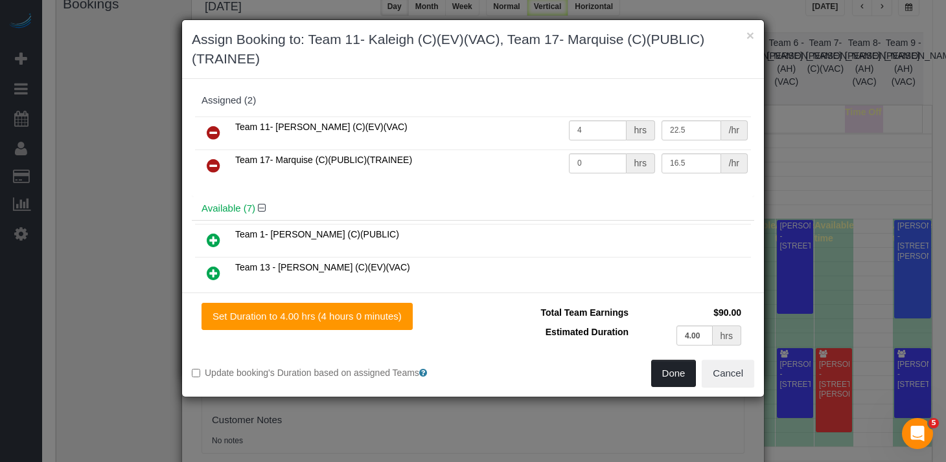
click at [671, 385] on button "Done" at bounding box center [673, 373] width 45 height 27
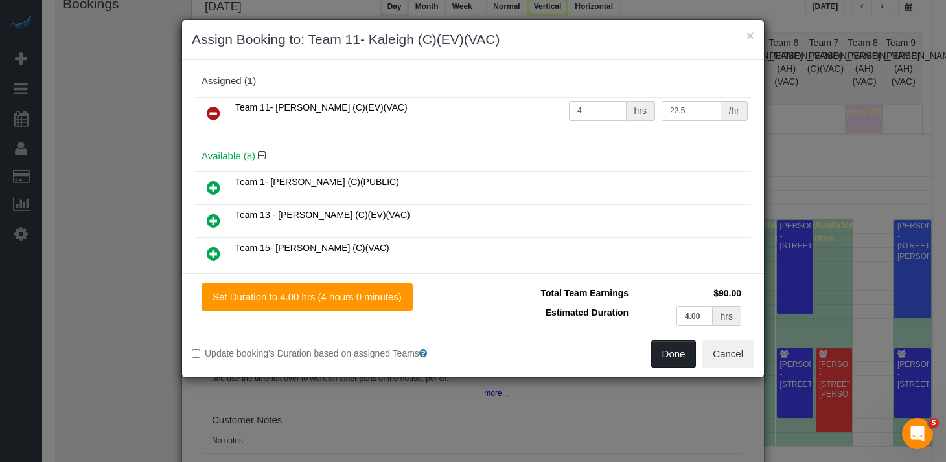
drag, startPoint x: 685, startPoint y: 356, endPoint x: 596, endPoint y: 335, distance: 91.9
click at [685, 356] on button "Done" at bounding box center [673, 354] width 45 height 27
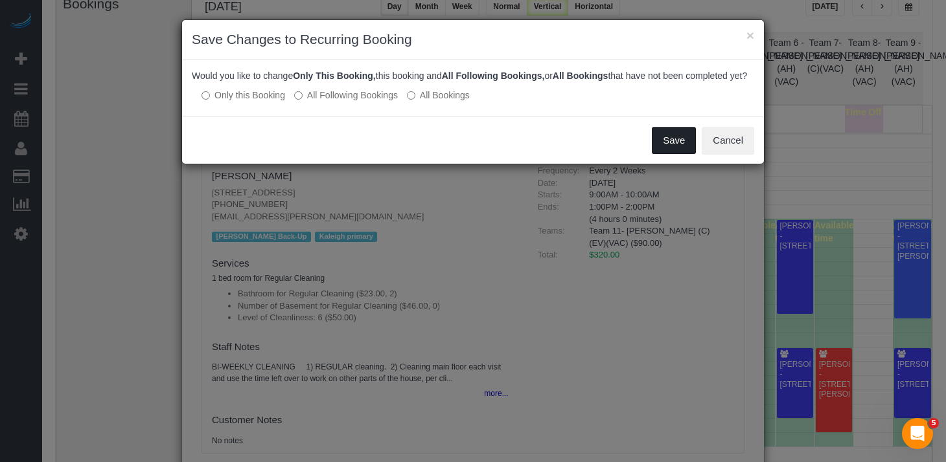
click at [673, 154] on button "Save" at bounding box center [674, 140] width 44 height 27
click at [685, 150] on button "Save" at bounding box center [674, 140] width 44 height 27
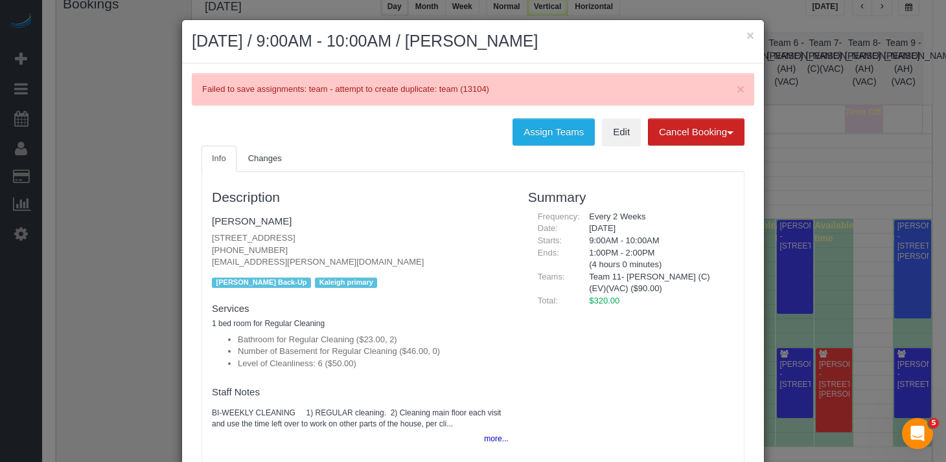
click at [736, 42] on h2 "[DATE] / 9:00AM - 10:00AM / [PERSON_NAME]" at bounding box center [473, 41] width 562 height 23
click at [736, 32] on h2 "[DATE] / 9:00AM - 10:00AM / [PERSON_NAME]" at bounding box center [473, 41] width 562 height 23
click at [746, 35] on button "×" at bounding box center [750, 35] width 8 height 14
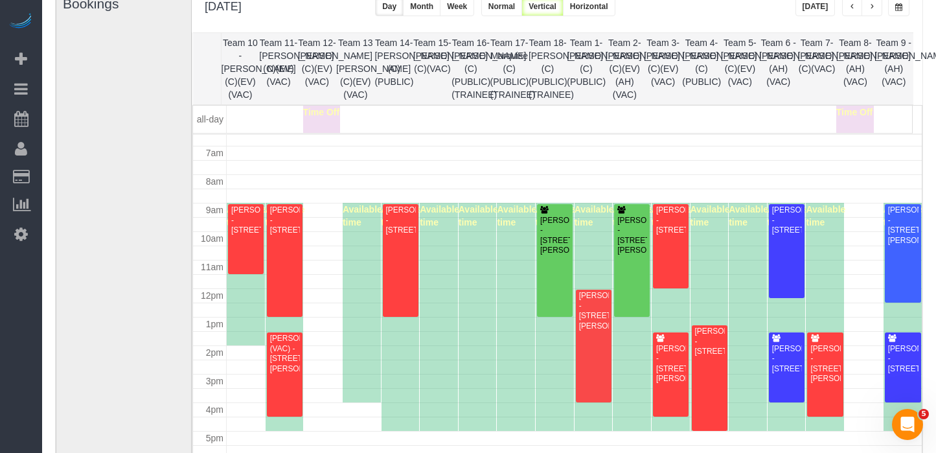
scroll to position [196, 0]
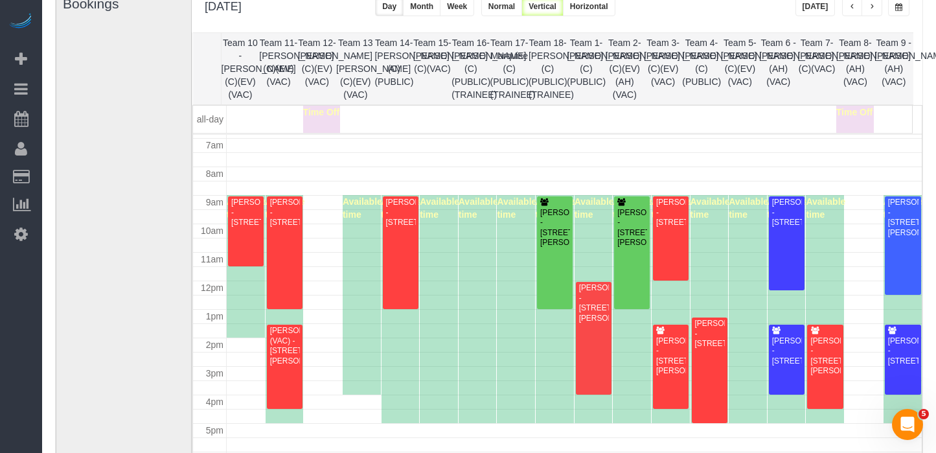
drag, startPoint x: 878, startPoint y: 8, endPoint x: 872, endPoint y: 11, distance: 6.7
click at [878, 8] on button "button" at bounding box center [871, 6] width 21 height 19
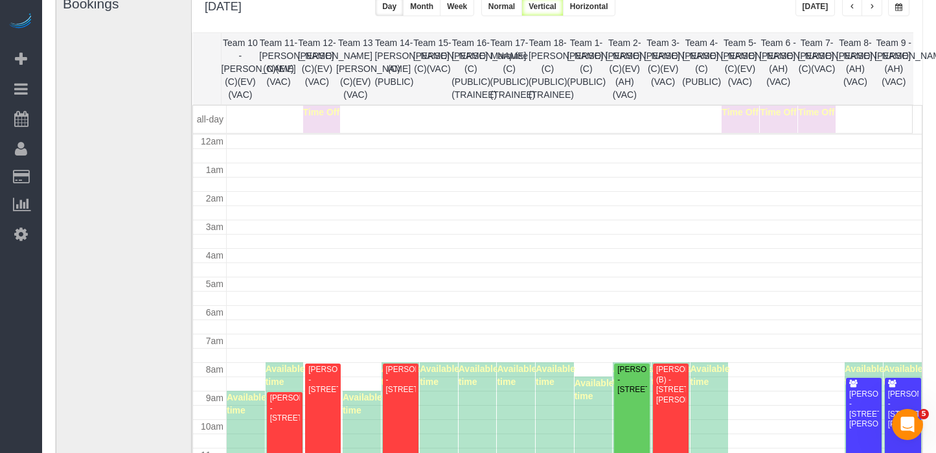
scroll to position [172, 0]
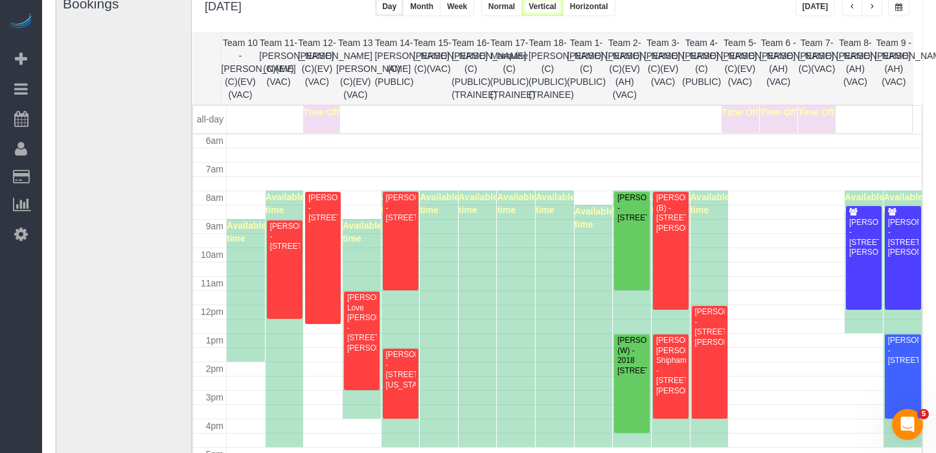
click at [853, 11] on button "button" at bounding box center [852, 6] width 21 height 19
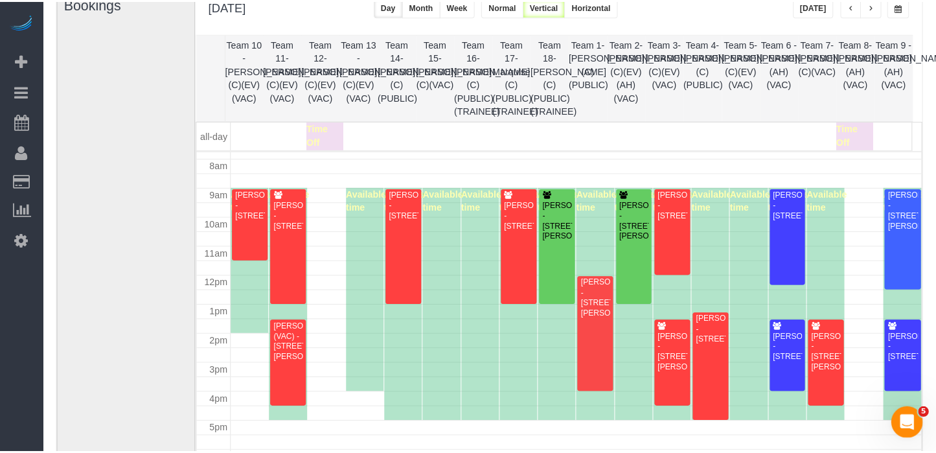
scroll to position [231, 0]
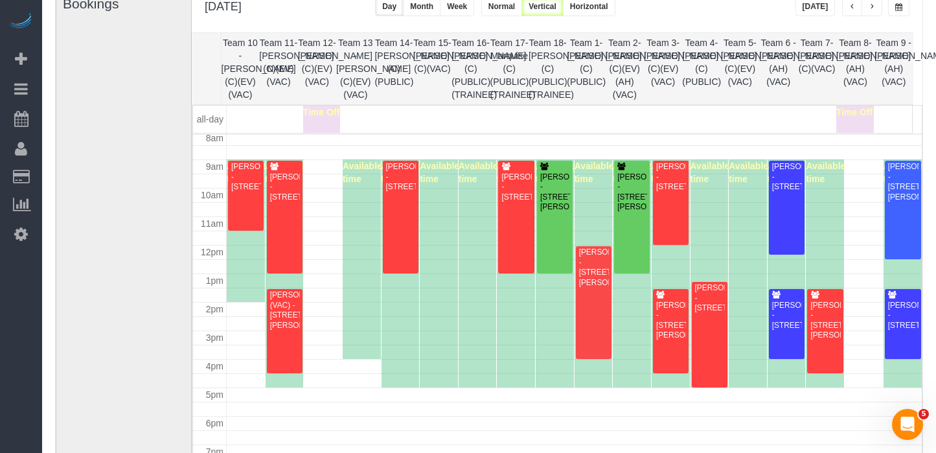
click at [816, 3] on button "[DATE]" at bounding box center [815, 6] width 40 height 19
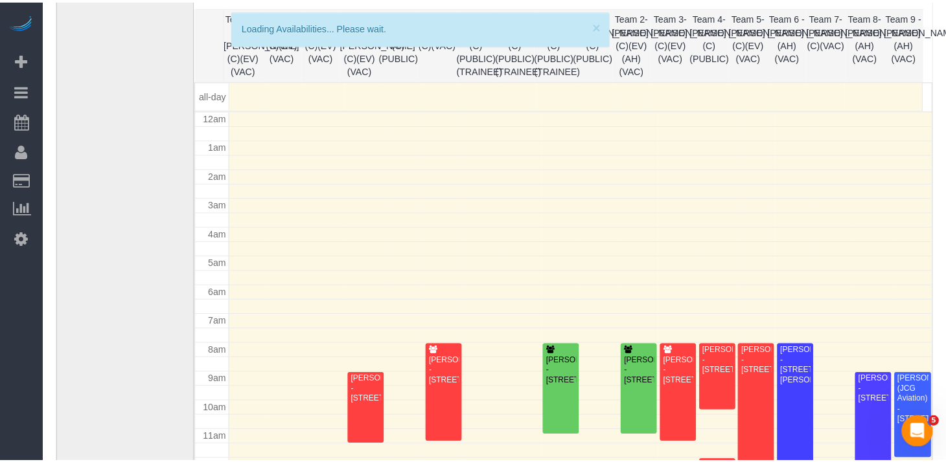
scroll to position [172, 0]
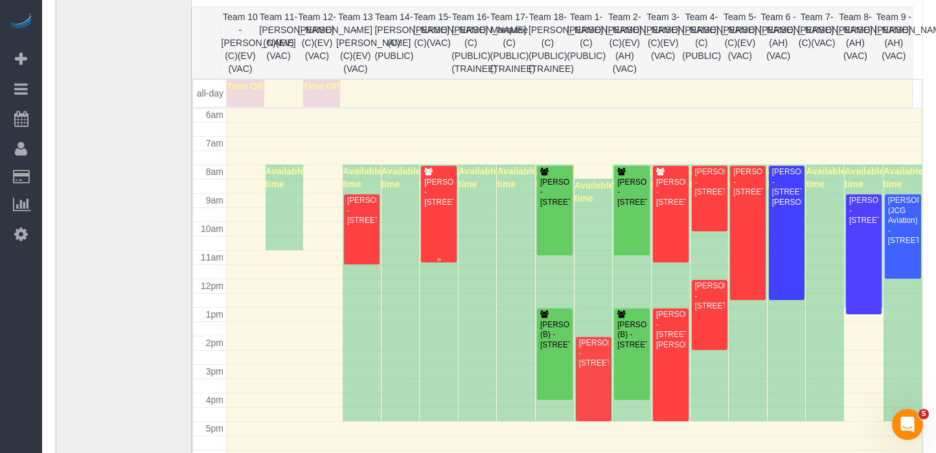
click at [446, 207] on div "[PERSON_NAME] - [STREET_ADDRESS]" at bounding box center [439, 192] width 30 height 30
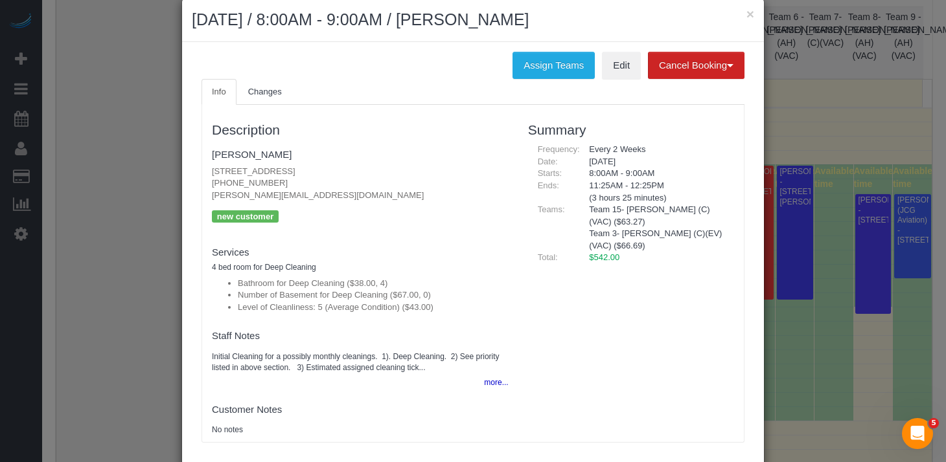
scroll to position [32, 0]
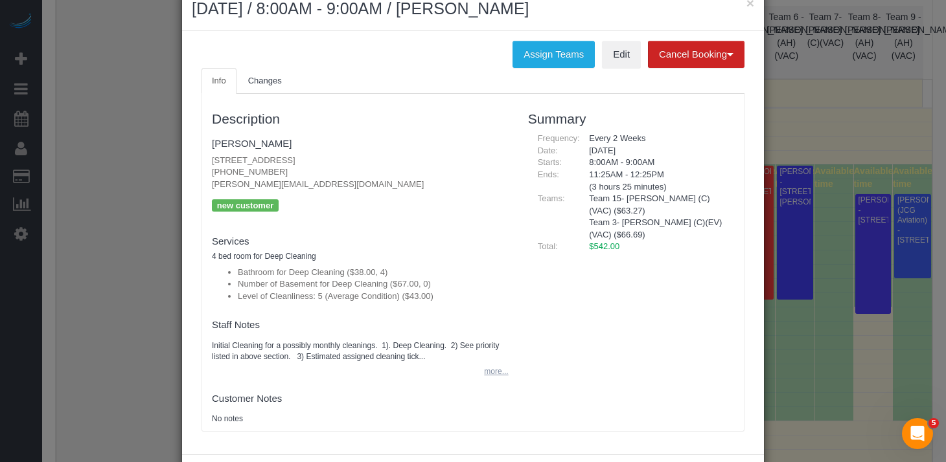
click at [489, 372] on button "more..." at bounding box center [492, 372] width 32 height 19
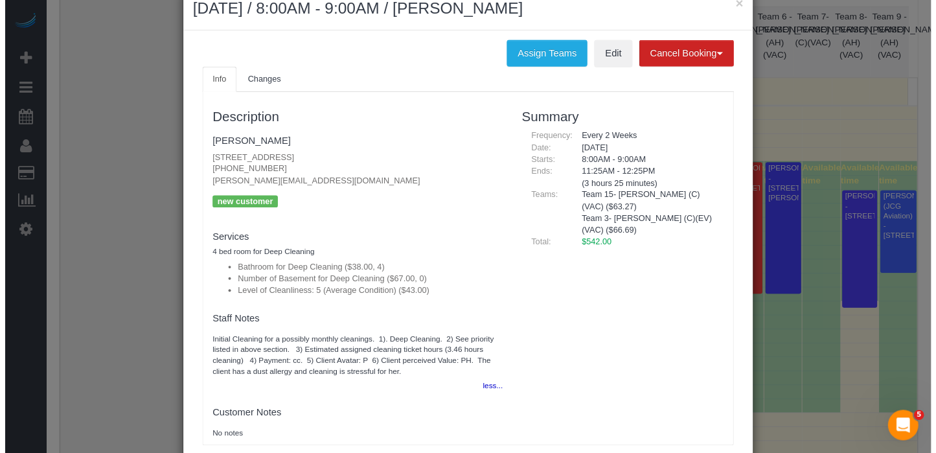
scroll to position [0, 0]
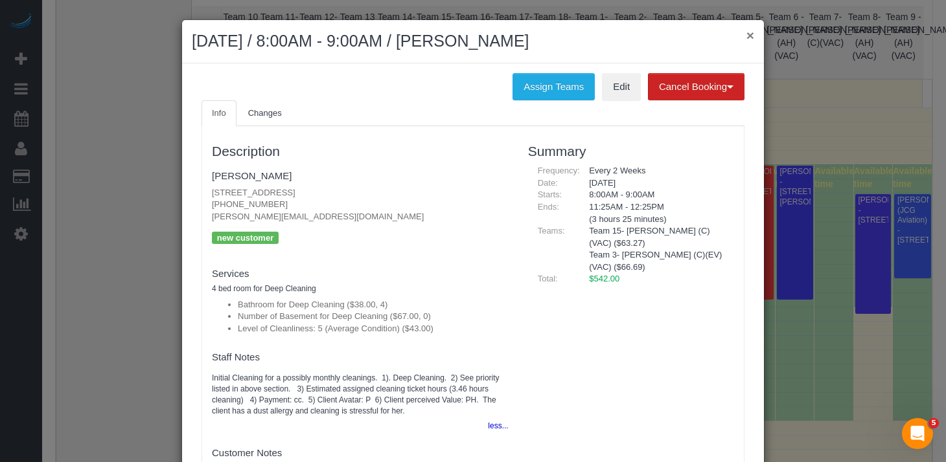
click at [746, 37] on button "×" at bounding box center [750, 35] width 8 height 14
